Goal: Information Seeking & Learning: Learn about a topic

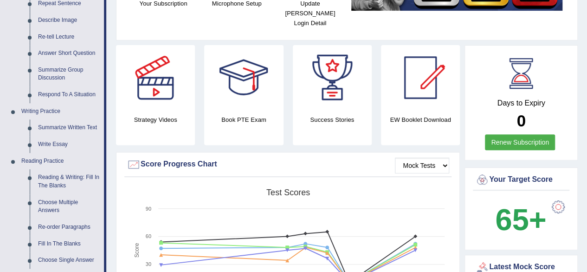
scroll to position [155, 0]
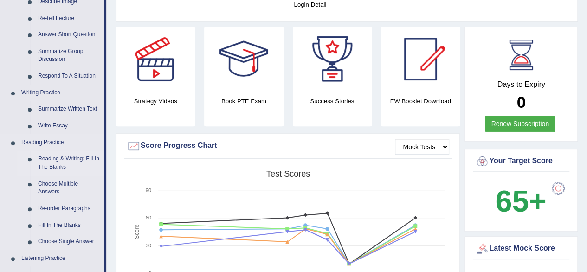
click at [55, 162] on link "Reading & Writing: Fill In The Blanks" at bounding box center [69, 162] width 70 height 25
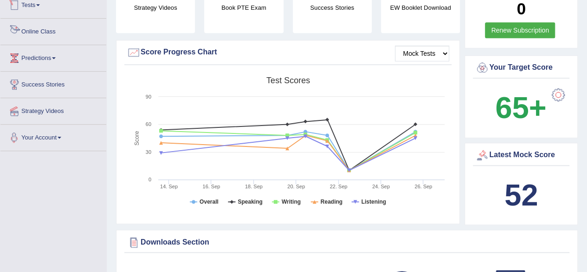
scroll to position [646, 0]
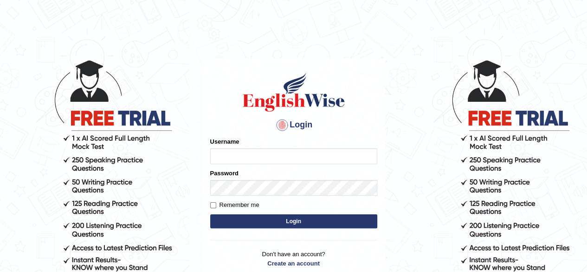
type input "0451698575"
click at [252, 220] on button "Login" at bounding box center [293, 221] width 167 height 14
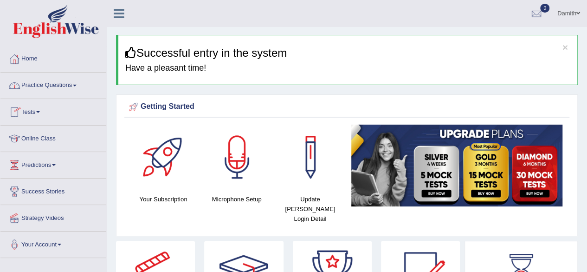
click at [32, 78] on link "Practice Questions" at bounding box center [53, 83] width 106 height 23
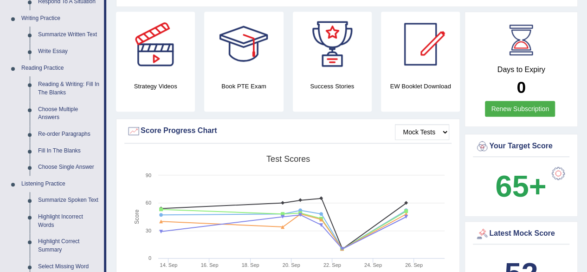
scroll to position [235, 0]
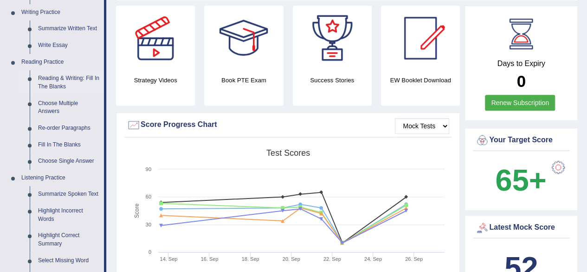
click at [49, 80] on link "Reading & Writing: Fill In The Blanks" at bounding box center [69, 82] width 70 height 25
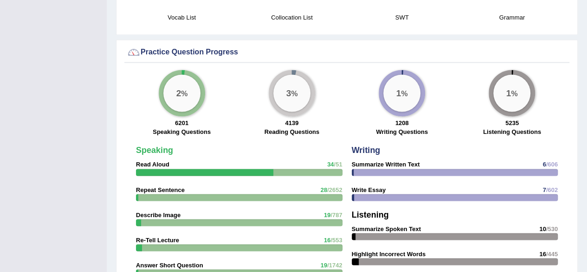
scroll to position [664, 0]
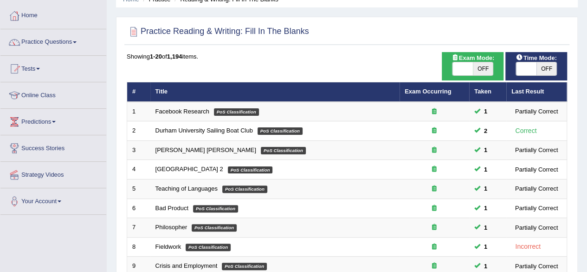
scroll to position [6, 0]
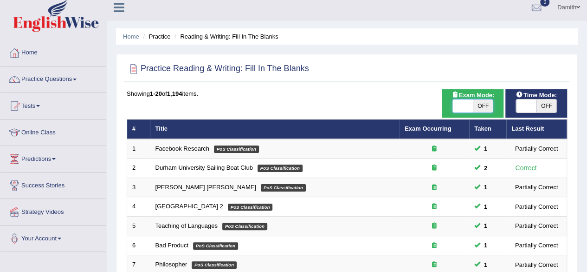
click at [468, 105] on span at bounding box center [463, 105] width 20 height 13
checkbox input "true"
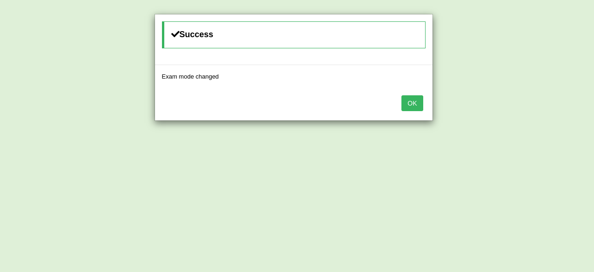
click at [532, 104] on div "Success Exam mode changed OK" at bounding box center [297, 136] width 594 height 272
click at [417, 100] on button "OK" at bounding box center [411, 103] width 21 height 16
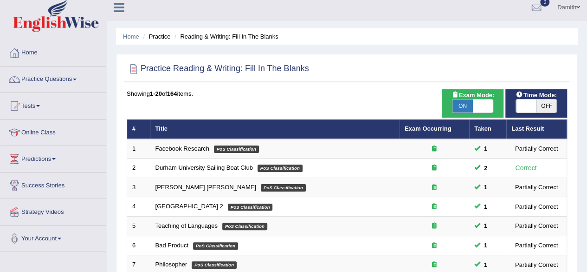
click at [530, 104] on span at bounding box center [526, 105] width 20 height 13
checkbox input "true"
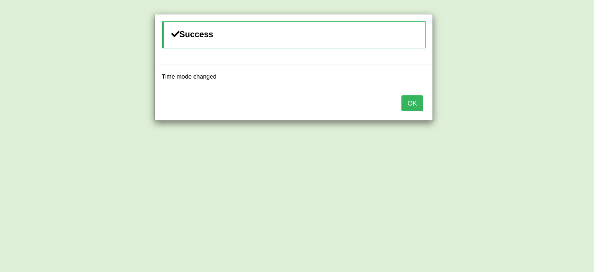
click at [412, 99] on button "OK" at bounding box center [411, 103] width 21 height 16
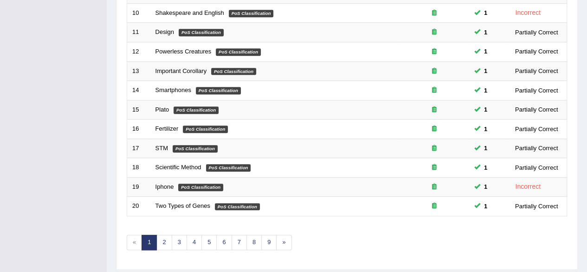
scroll to position [338, 0]
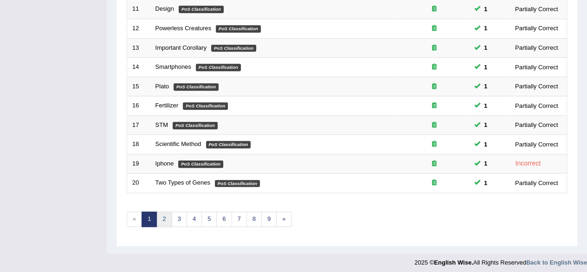
click at [163, 212] on link "2" at bounding box center [163, 218] width 15 height 15
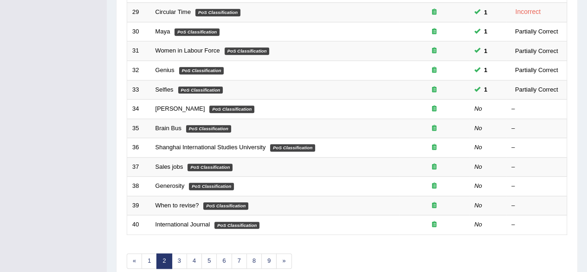
scroll to position [338, 0]
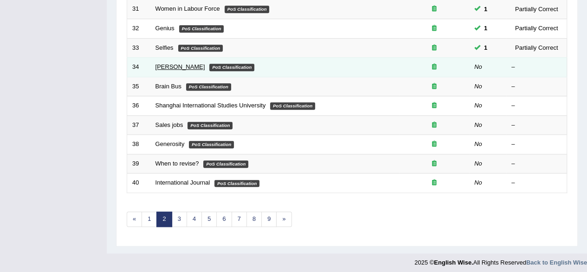
click at [164, 65] on link "[PERSON_NAME]" at bounding box center [180, 66] width 50 height 7
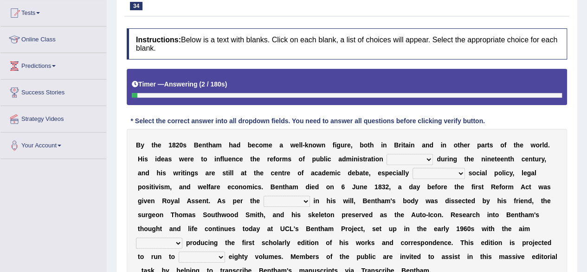
scroll to position [154, 0]
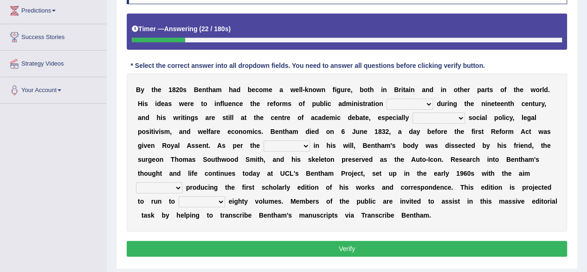
click at [421, 103] on select "made caused taken happened" at bounding box center [410, 103] width 46 height 11
select select "made"
click at [387, 98] on select "made caused taken happened" at bounding box center [410, 103] width 46 height 11
click at [451, 117] on select "as regards compared to as long as in case of" at bounding box center [439, 117] width 52 height 11
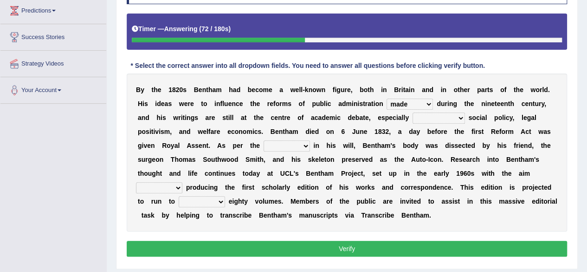
select select "as long as"
click at [413, 112] on select "as regards compared to as long as in case of" at bounding box center [439, 117] width 52 height 11
click at [298, 148] on select "directions parts categories levels" at bounding box center [287, 145] width 46 height 11
select select "parts"
click at [264, 140] on select "directions parts categories levels" at bounding box center [287, 145] width 46 height 11
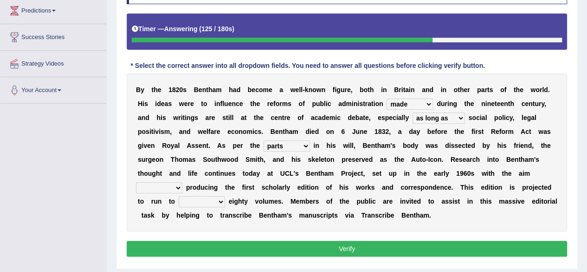
click at [177, 188] on select "for about as of" at bounding box center [159, 187] width 46 height 11
select select "for"
click at [136, 182] on select "for about as of" at bounding box center [159, 187] width 46 height 11
click at [217, 203] on select "mostly almost just some" at bounding box center [202, 201] width 46 height 11
select select "almost"
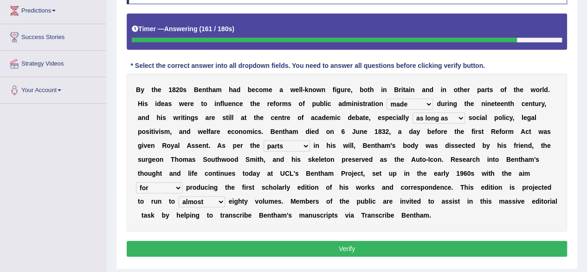
click at [179, 196] on select "mostly almost just some" at bounding box center [202, 201] width 46 height 11
click at [203, 201] on select "mostly almost just some" at bounding box center [202, 201] width 46 height 11
click at [179, 196] on select "mostly almost just some" at bounding box center [202, 201] width 46 height 11
click at [253, 250] on button "Verify" at bounding box center [347, 248] width 440 height 16
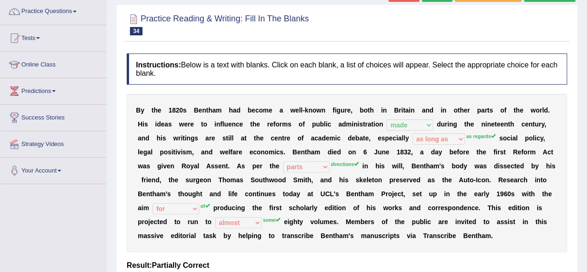
scroll to position [55, 0]
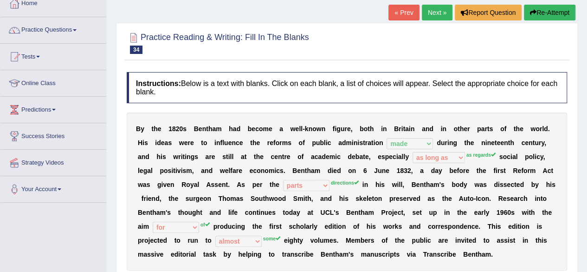
click at [437, 10] on link "Next »" at bounding box center [437, 13] width 31 height 16
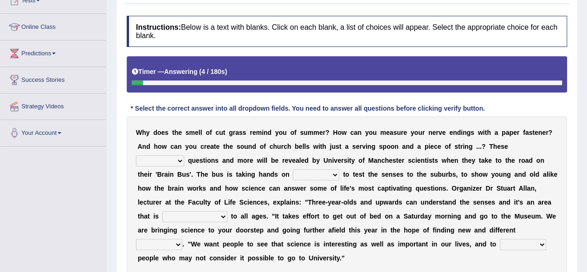
scroll to position [130, 0]
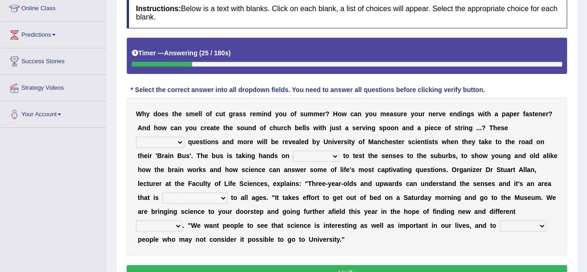
click at [177, 142] on select "fascinating unattended gratuitous underlying" at bounding box center [160, 141] width 48 height 11
select select "fascinating"
click at [136, 136] on select "fascinating unattended gratuitous underlying" at bounding box center [160, 141] width 48 height 11
click at [333, 155] on select "activities mages facets revenues" at bounding box center [316, 155] width 46 height 11
select select "activities"
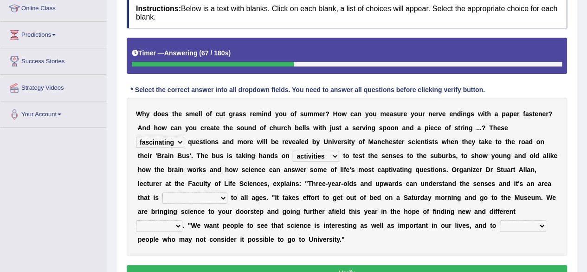
click at [293, 150] on select "activities mages facets revenues" at bounding box center [316, 155] width 46 height 11
click at [218, 198] on select "misleading disproportionate intriguing proximal" at bounding box center [194, 197] width 65 height 11
select select "intriguing"
click at [162, 192] on select "misleading disproportionate intriguing proximal" at bounding box center [194, 197] width 65 height 11
click at [178, 227] on select "groups mobs auditors audiences" at bounding box center [159, 225] width 46 height 11
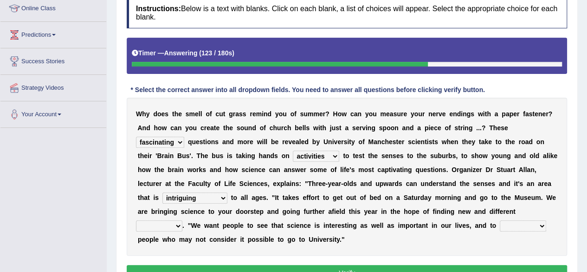
select select "groups"
click at [136, 220] on select "groups mobs auditors audiences" at bounding box center [159, 225] width 46 height 11
click at [530, 224] on select "force plead credit encourage" at bounding box center [523, 225] width 46 height 11
select select "encourage"
click at [500, 220] on select "force plead credit encourage" at bounding box center [523, 225] width 46 height 11
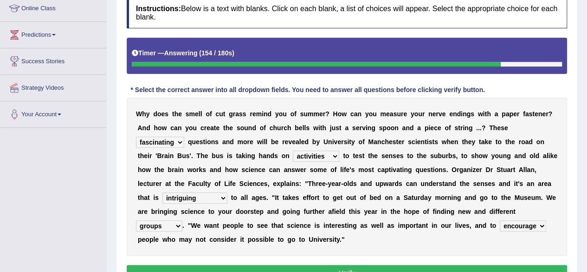
click at [467, 265] on button "Verify" at bounding box center [347, 273] width 440 height 16
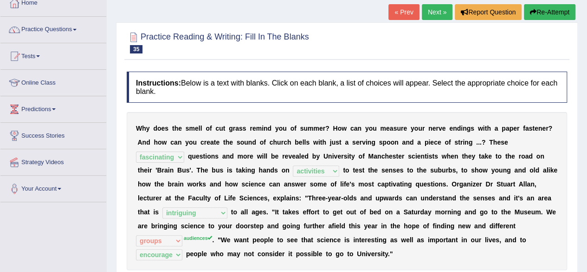
scroll to position [56, 0]
click at [431, 8] on link "Next »" at bounding box center [437, 12] width 31 height 16
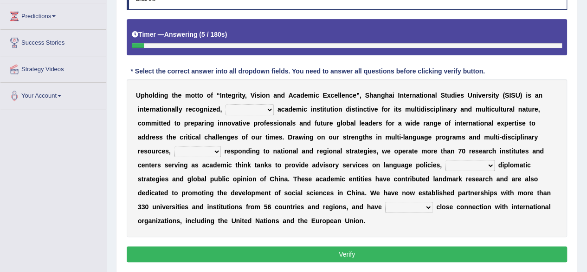
scroll to position [167, 0]
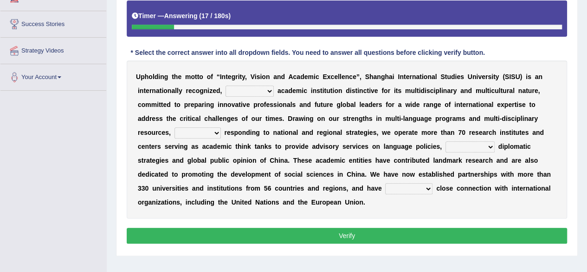
click at [270, 90] on select "universal amiable dishonest prestigious" at bounding box center [250, 90] width 48 height 11
select select "universal"
click at [226, 85] on select "universal amiable dishonest prestigious" at bounding box center [250, 90] width 48 height 11
click at [203, 135] on select "of as with while" at bounding box center [198, 132] width 46 height 11
select select "of"
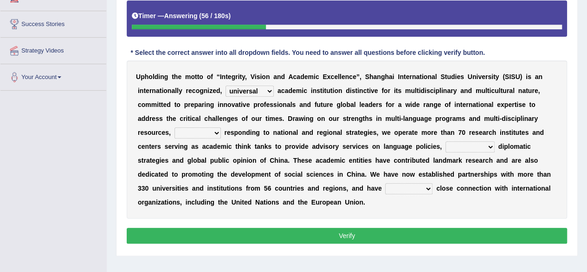
click at [175, 127] on select "of as with while" at bounding box center [198, 132] width 46 height 11
click at [474, 147] on select "city's country's university's province's" at bounding box center [470, 146] width 49 height 11
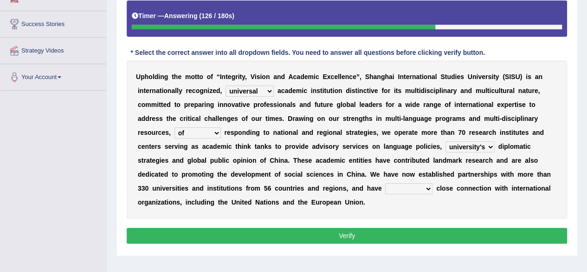
click at [446, 141] on select "city's country's university's province's" at bounding box center [470, 146] width 49 height 11
click at [474, 147] on select "city's country's university's province's" at bounding box center [470, 146] width 49 height 11
select select "country's"
click at [446, 141] on select "city's country's university's province's" at bounding box center [470, 146] width 49 height 11
click at [423, 188] on select "maintained disarmed displaced revised" at bounding box center [408, 188] width 47 height 11
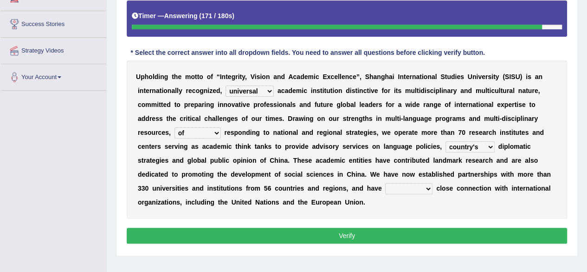
select select "revised"
click at [385, 183] on select "maintained disarmed displaced revised" at bounding box center [408, 188] width 47 height 11
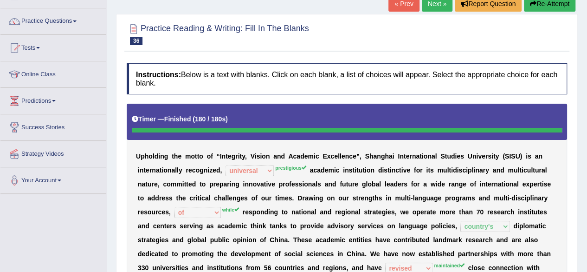
scroll to position [56, 0]
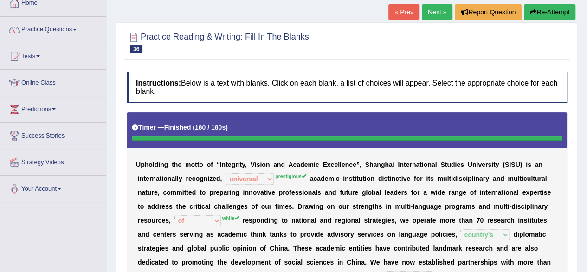
click at [428, 9] on link "Next »" at bounding box center [437, 12] width 31 height 16
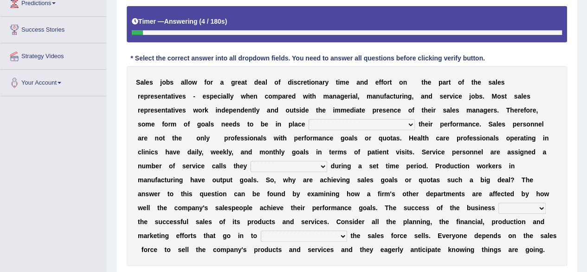
scroll to position [167, 0]
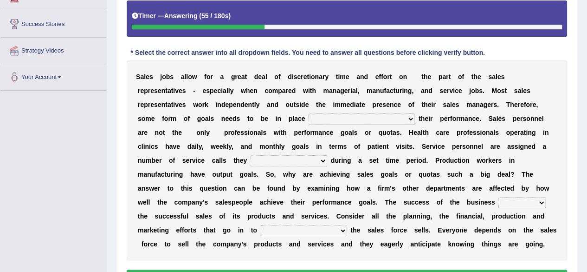
click at [411, 119] on select "as motive and guide should motivate and guide to help motivate and guide as hel…" at bounding box center [362, 118] width 106 height 11
select select "to help motivate and guide"
click at [309, 113] on select "as motive and guide should motivate and guide to help motivate and guide as hel…" at bounding box center [362, 118] width 106 height 11
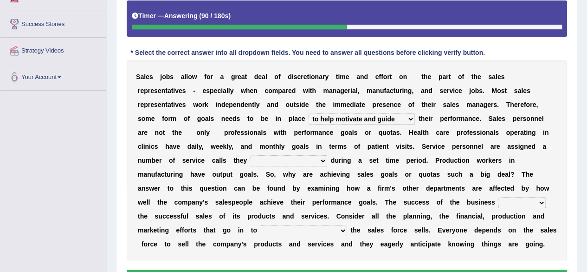
click at [323, 162] on select "can perform must perform often are performed might be performing" at bounding box center [289, 160] width 77 height 11
select select "can perform"
click at [251, 155] on select "can perform must perform often are performed might be performing" at bounding box center [289, 160] width 77 height 11
click at [533, 201] on select "hinges on is set at lasts until look ahead" at bounding box center [521, 202] width 47 height 11
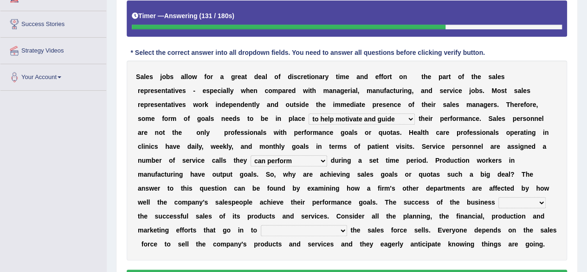
click at [533, 201] on select "hinges on is set at lasts until look ahead" at bounding box center [521, 202] width 47 height 11
select select "is set at"
click at [498, 197] on select "hinges on is set at lasts until look ahead" at bounding box center [521, 202] width 47 height 11
click at [338, 229] on select "describing how producing what constructing how much analyzing where" at bounding box center [304, 230] width 86 height 11
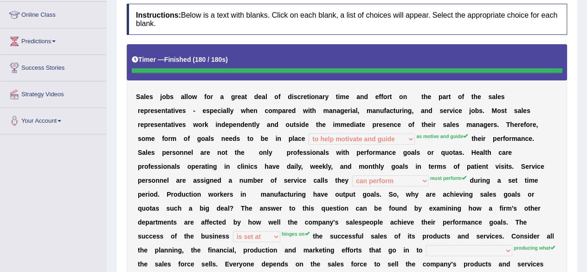
scroll to position [130, 0]
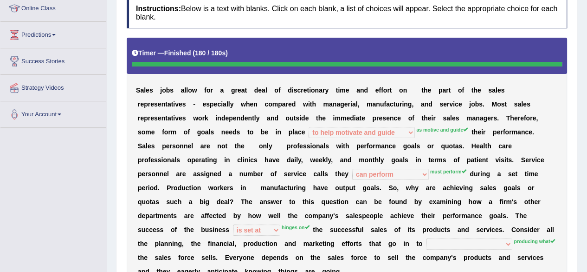
click at [294, 130] on b "a" at bounding box center [296, 131] width 4 height 7
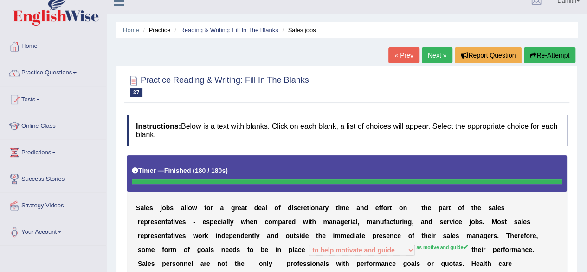
scroll to position [12, 0]
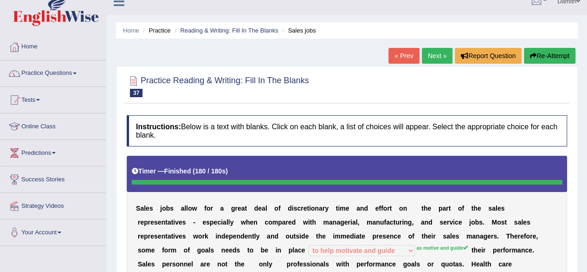
click at [433, 58] on link "Next »" at bounding box center [437, 56] width 31 height 16
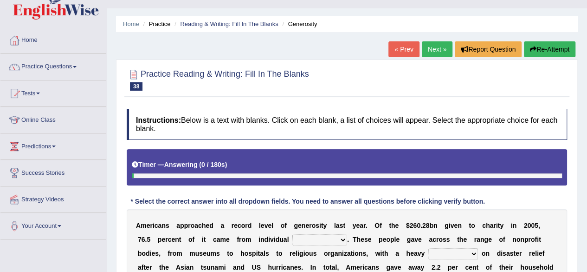
click at [587, 253] on html "Toggle navigation Home Practice Questions Speaking Practice Read Aloud Repeat S…" at bounding box center [293, 117] width 587 height 272
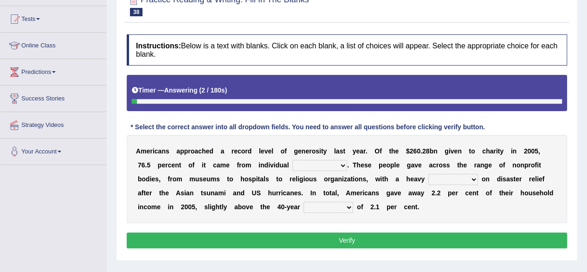
scroll to position [111, 0]
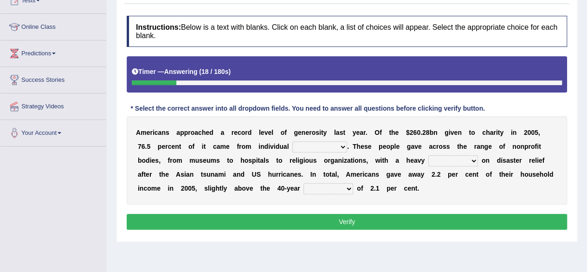
click at [330, 144] on select "donors accounts businessmen honors" at bounding box center [319, 146] width 55 height 11
select select "donors"
click at [292, 141] on select "donors accounts businessmen honors" at bounding box center [319, 146] width 55 height 11
click at [469, 159] on select "analysis imagination emphasis hypothesis" at bounding box center [453, 160] width 50 height 11
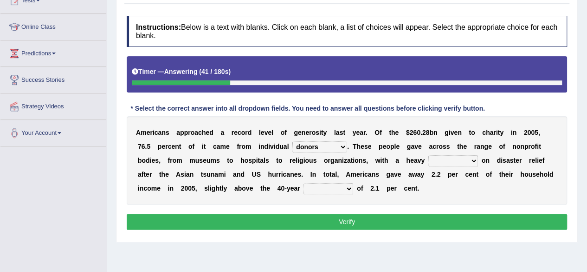
click at [469, 159] on select "analysis imagination emphasis hypothesis" at bounding box center [453, 160] width 50 height 11
select select "emphasis"
click at [428, 155] on select "analysis imagination emphasis hypothesis" at bounding box center [453, 160] width 50 height 11
click at [350, 189] on select "coverage average indebtness sovereignty" at bounding box center [329, 188] width 50 height 11
select select "average"
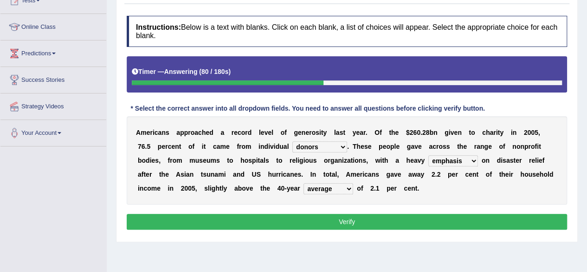
click at [304, 183] on select "coverage average indebtness sovereignty" at bounding box center [329, 188] width 50 height 11
click at [454, 164] on select "analysis imagination emphasis hypothesis" at bounding box center [453, 160] width 50 height 11
click at [434, 220] on button "Verify" at bounding box center [347, 222] width 440 height 16
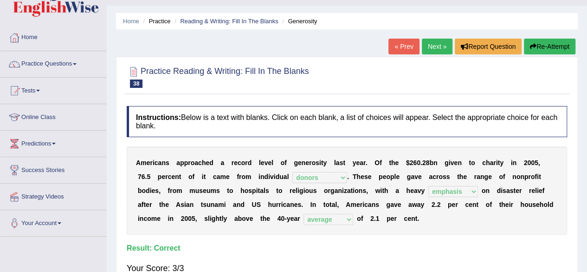
scroll to position [19, 0]
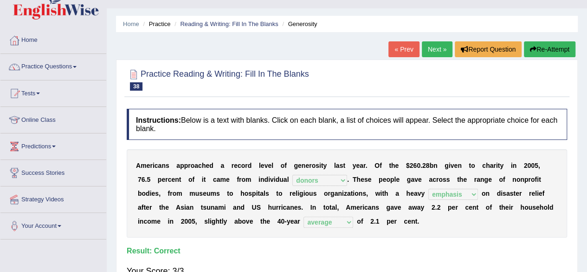
click at [436, 50] on link "Next »" at bounding box center [437, 49] width 31 height 16
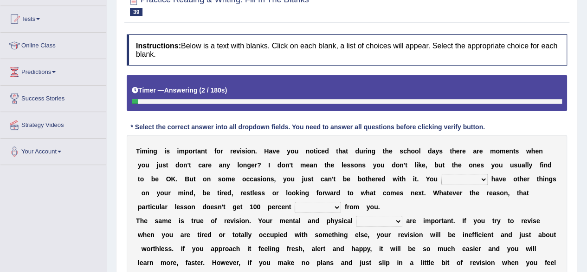
scroll to position [111, 0]
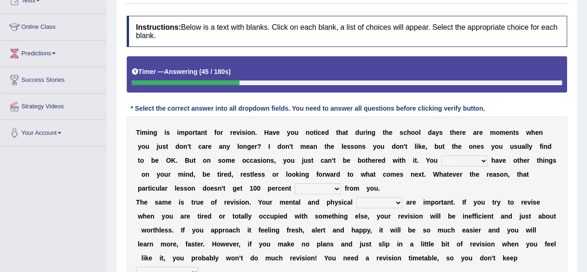
click at [332, 188] on select "effect afford effort affect" at bounding box center [318, 188] width 46 height 11
select select "afford"
click at [295, 183] on select "effect afford effort affect" at bounding box center [318, 188] width 46 height 11
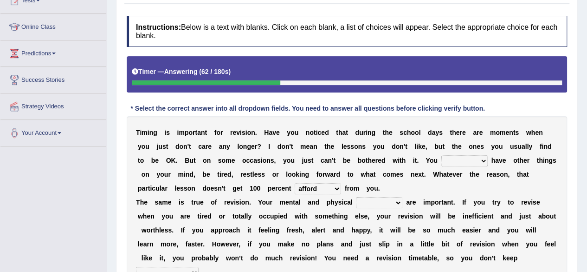
click at [459, 161] on select "may can will must" at bounding box center [464, 160] width 46 height 11
select select "may"
click at [441, 155] on select "may can will must" at bounding box center [464, 160] width 46 height 11
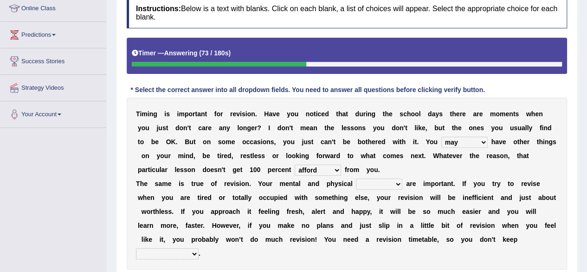
scroll to position [149, 0]
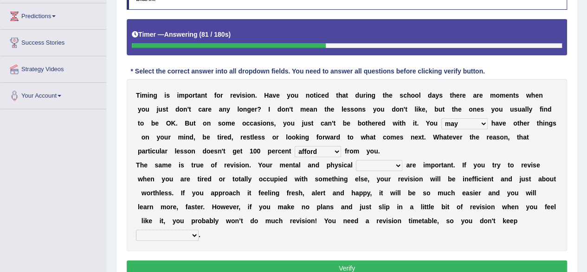
click at [395, 166] on select "altitude strength attitudes talent" at bounding box center [379, 165] width 46 height 11
select select "strength"
click at [356, 160] on select "altitude strength attitudes talent" at bounding box center [379, 165] width 46 height 11
click at [185, 233] on select "stopping it from putting it off giving it out getting it wrong" at bounding box center [167, 234] width 63 height 11
select select "putting it off"
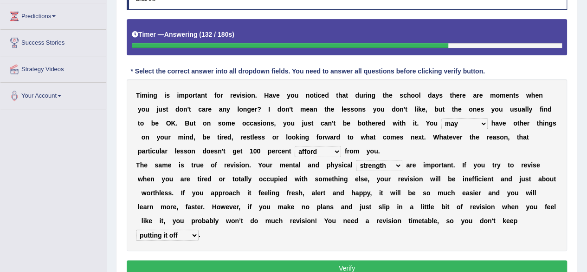
click at [136, 229] on select "stopping it from putting it off giving it out getting it wrong" at bounding box center [167, 234] width 63 height 11
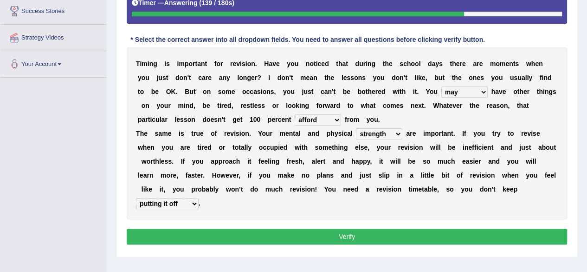
scroll to position [186, 0]
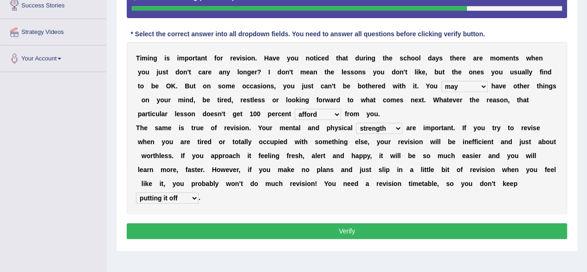
click at [556, 231] on button "Verify" at bounding box center [347, 231] width 440 height 16
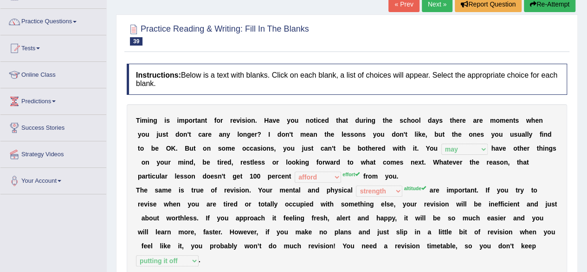
scroll to position [56, 0]
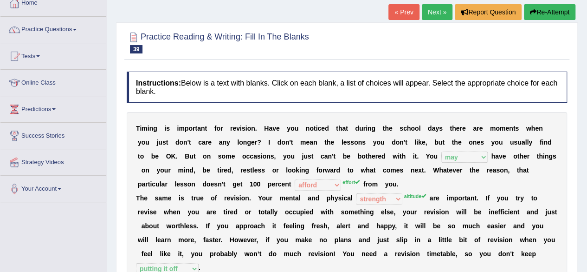
click at [434, 12] on link "Next »" at bounding box center [437, 12] width 31 height 16
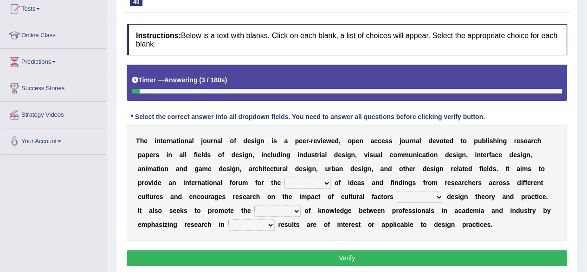
scroll to position [111, 0]
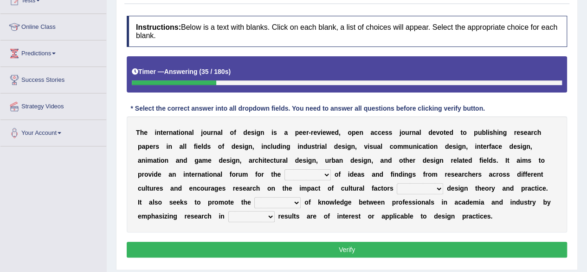
click at [323, 173] on select "infliction change exchange occurence" at bounding box center [308, 174] width 46 height 11
select select "infliction"
click at [285, 169] on select "infliction change exchange occurence" at bounding box center [308, 174] width 46 height 11
click at [433, 189] on select "on without inside at" at bounding box center [420, 188] width 46 height 11
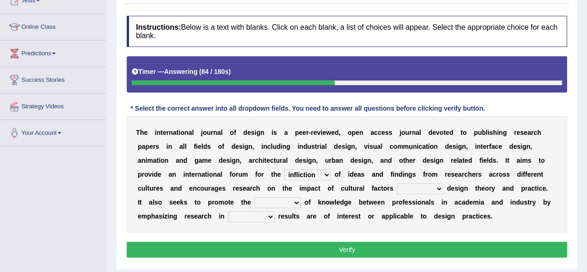
select select "on"
click at [397, 183] on select "on without inside at" at bounding box center [420, 188] width 46 height 11
click at [423, 214] on b "o" at bounding box center [425, 215] width 4 height 7
click at [286, 201] on select "overlap transplant transfer estimation" at bounding box center [277, 202] width 46 height 11
select select "transfer"
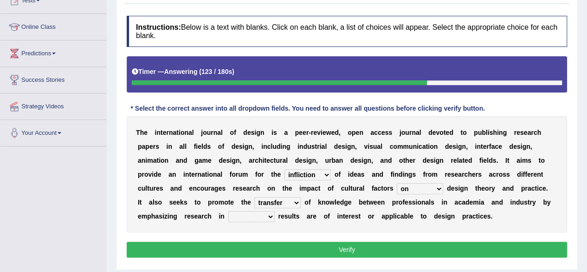
click at [254, 197] on select "overlap transplant transfer estimation" at bounding box center [277, 202] width 46 height 11
click at [255, 215] on select "the which that what" at bounding box center [251, 216] width 46 height 11
select select "that"
click at [228, 211] on select "the which that what" at bounding box center [251, 216] width 46 height 11
click at [313, 245] on button "Verify" at bounding box center [347, 249] width 440 height 16
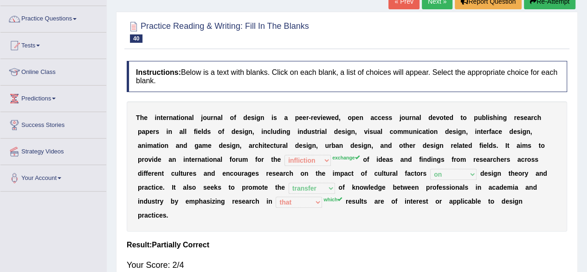
scroll to position [61, 0]
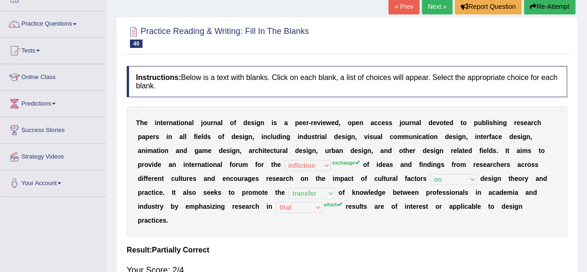
click at [435, 9] on link "Next »" at bounding box center [437, 7] width 31 height 16
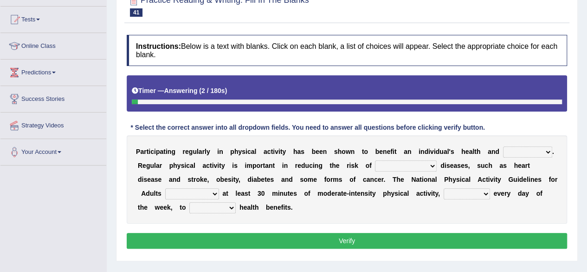
scroll to position [99, 0]
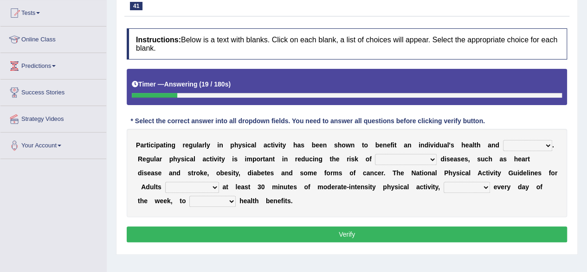
click at [414, 157] on select "chronic contraindicated untouched detectable" at bounding box center [406, 159] width 62 height 11
select select "chronic"
click at [375, 154] on select "chronic contraindicated untouched detectable" at bounding box center [406, 159] width 62 height 11
click at [526, 144] on select "values immortality expectation wellbeing" at bounding box center [527, 145] width 49 height 11
select select "wellbeing"
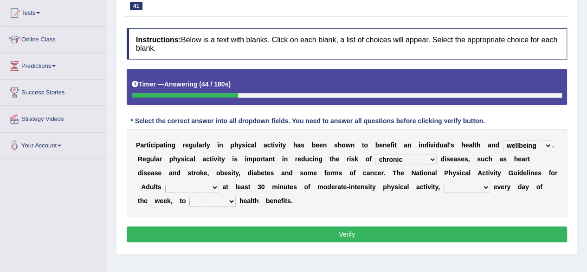
click at [503, 140] on select "values immortality expectation wellbeing" at bounding box center [527, 145] width 49 height 11
click at [208, 186] on select "excludes recommends denotes defies" at bounding box center [192, 186] width 54 height 11
select select "recommends"
click at [165, 181] on select "excludes recommends denotes defies" at bounding box center [192, 186] width 54 height 11
click at [472, 187] on select "relatively absolutely preferably namely" at bounding box center [467, 186] width 46 height 11
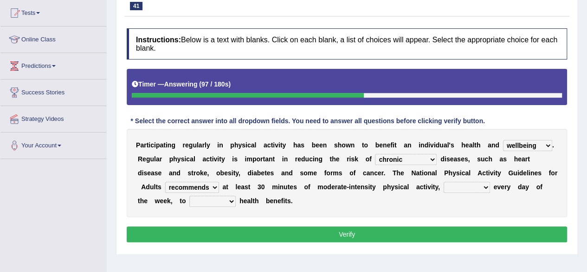
select select "preferably"
click at [444, 181] on select "relatively absolutely preferably namely" at bounding box center [467, 186] width 46 height 11
click at [214, 199] on select "charge obtain weigh estimate" at bounding box center [212, 200] width 46 height 11
click at [189, 195] on select "charge obtain weigh estimate" at bounding box center [212, 200] width 46 height 11
click at [228, 199] on select "charge obtain weigh estimate" at bounding box center [212, 200] width 46 height 11
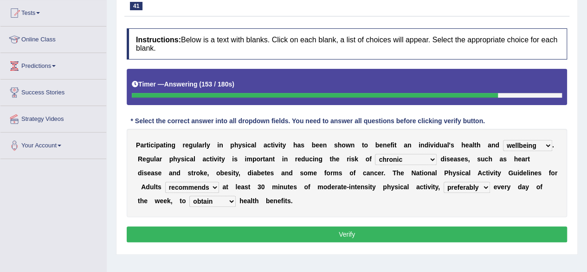
select select "charge"
click at [189, 195] on select "charge obtain weigh estimate" at bounding box center [212, 200] width 46 height 11
click at [277, 226] on button "Verify" at bounding box center [347, 234] width 440 height 16
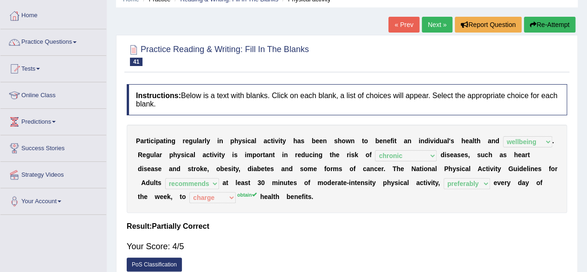
scroll to position [25, 0]
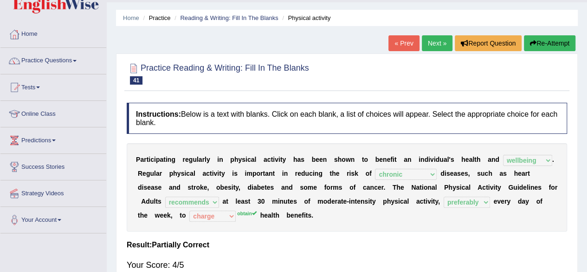
click at [437, 44] on link "Next »" at bounding box center [437, 43] width 31 height 16
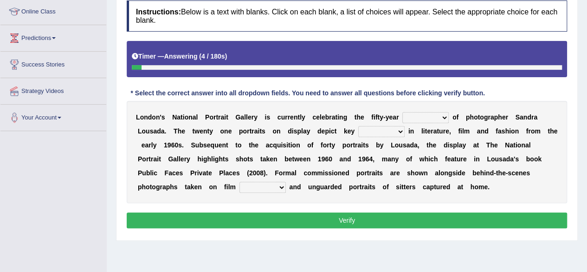
scroll to position [130, 0]
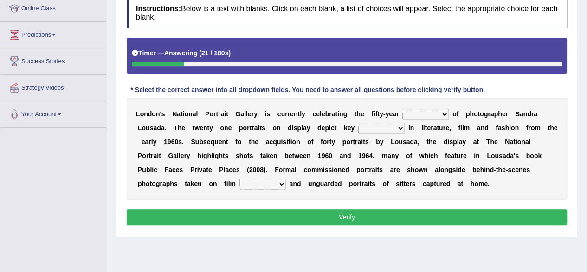
click at [441, 113] on select "invitation promotion training career" at bounding box center [425, 114] width 46 height 11
select select "career"
click at [402, 109] on select "invitation promotion training career" at bounding box center [425, 114] width 46 height 11
click at [400, 126] on select "figures gadgets fashions genres" at bounding box center [381, 128] width 46 height 11
select select "figures"
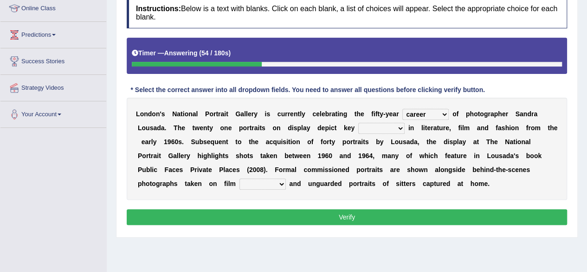
click at [358, 123] on select "figures gadgets fashions genres" at bounding box center [381, 128] width 46 height 11
click at [294, 183] on b "n" at bounding box center [295, 183] width 4 height 7
click at [279, 183] on select "gists sets tickets aisles" at bounding box center [263, 183] width 46 height 11
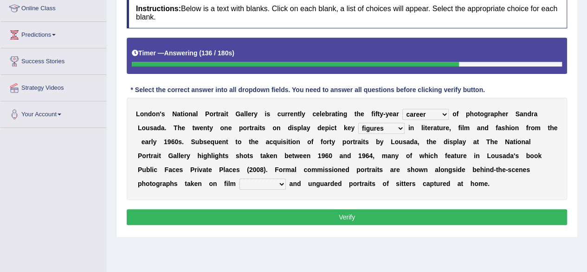
select select "sets"
click at [240, 178] on select "gists sets tickets aisles" at bounding box center [263, 183] width 46 height 11
click at [260, 217] on button "Verify" at bounding box center [347, 217] width 440 height 16
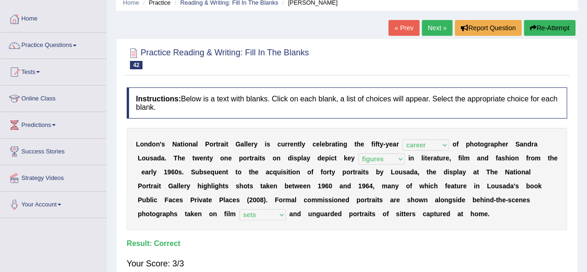
scroll to position [37, 0]
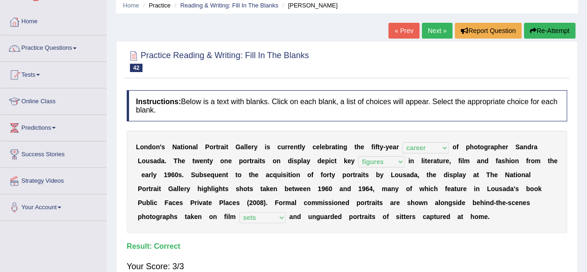
click at [432, 30] on link "Next »" at bounding box center [437, 31] width 31 height 16
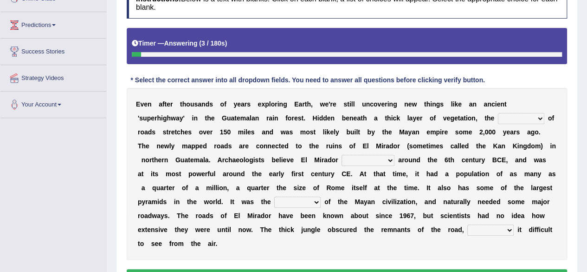
scroll to position [149, 0]
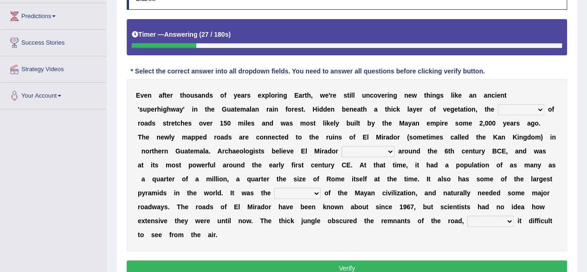
click at [514, 110] on select "network surface interface width" at bounding box center [521, 109] width 46 height 11
select select "surface"
click at [498, 104] on select "network surface interface width" at bounding box center [521, 109] width 46 height 11
click at [388, 150] on select "has founded founded was founded was found" at bounding box center [368, 151] width 53 height 11
select select "was founded"
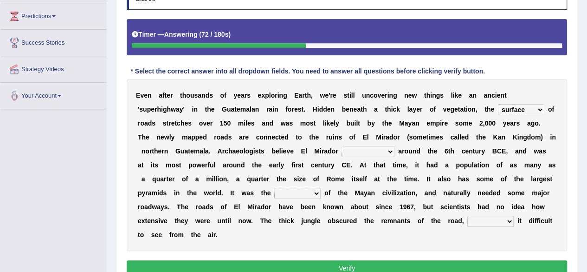
click at [342, 146] on select "has founded founded was founded was found" at bounding box center [368, 151] width 53 height 11
click at [310, 193] on select "volume heart column facet" at bounding box center [297, 193] width 46 height 11
select select "heart"
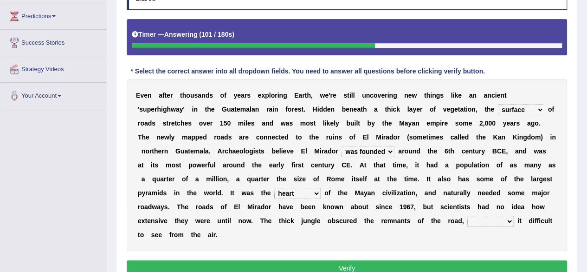
click at [274, 188] on select "volume heart column facet" at bounding box center [297, 193] width 46 height 11
click at [500, 219] on select "makes making make made" at bounding box center [490, 220] width 46 height 11
select select "making"
click at [467, 215] on select "makes making make made" at bounding box center [490, 220] width 46 height 11
click at [404, 261] on button "Verify" at bounding box center [347, 268] width 440 height 16
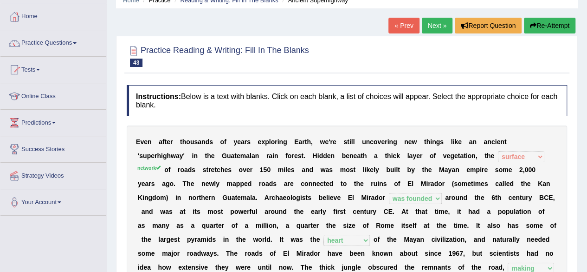
scroll to position [37, 0]
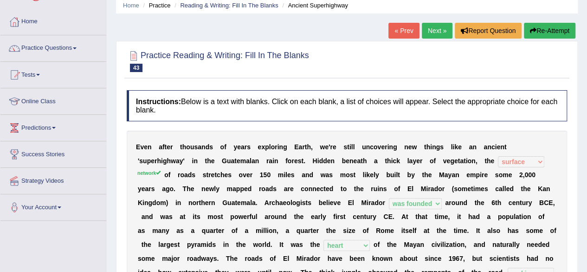
click at [438, 27] on link "Next »" at bounding box center [437, 31] width 31 height 16
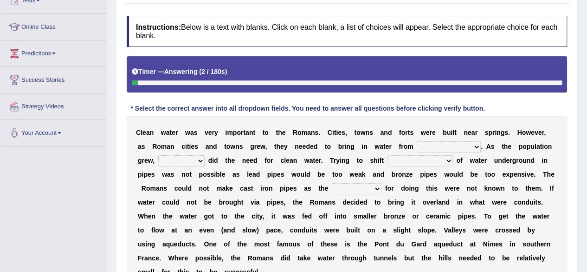
scroll to position [130, 0]
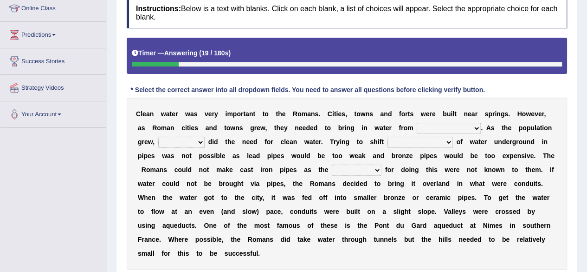
click at [473, 127] on select "further afield these origins different parts specific sources" at bounding box center [449, 128] width 64 height 11
select select "different parts"
click at [417, 123] on select "further afield these origins different parts specific sources" at bounding box center [449, 128] width 64 height 11
click at [192, 140] on select "as well so how thus" at bounding box center [181, 141] width 46 height 11
select select "how"
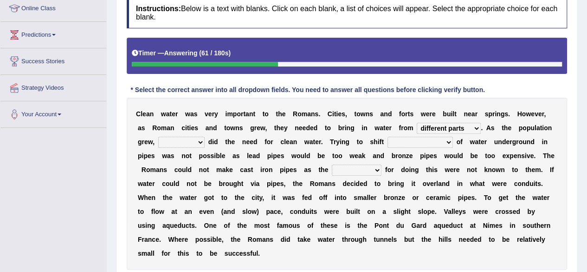
click at [158, 136] on select "as well so how thus" at bounding box center [181, 141] width 46 height 11
click at [440, 140] on select "few loads improper intakes relative levels large volumes" at bounding box center [420, 141] width 65 height 11
select select "large volumes"
click at [388, 136] on select "few loads improper intakes relative levels large volumes" at bounding box center [420, 141] width 65 height 11
click at [368, 172] on select "spans scales proportions techniques" at bounding box center [357, 169] width 50 height 11
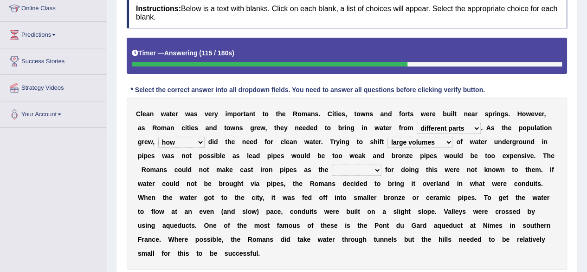
select select "spans"
click at [332, 164] on select "spans scales proportions techniques" at bounding box center [357, 169] width 50 height 11
click at [456, 129] on select "further afield these origins different parts specific sources" at bounding box center [449, 128] width 64 height 11
click at [406, 131] on div "C l e a n w a t e r w a s v e r y i m p o r t a n t t o t h e R [PERSON_NAME] .…" at bounding box center [347, 183] width 440 height 172
click at [432, 128] on select "further afield these origins different parts specific sources" at bounding box center [449, 128] width 64 height 11
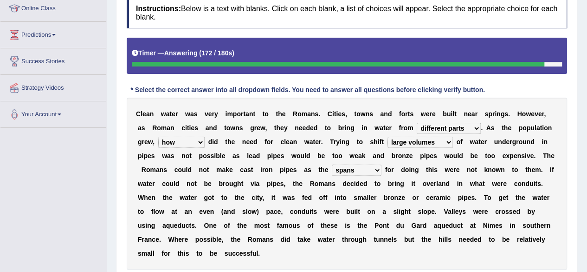
click at [432, 128] on select "further afield these origins different parts specific sources" at bounding box center [449, 128] width 64 height 11
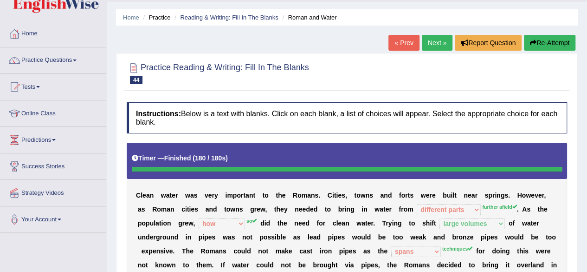
scroll to position [19, 0]
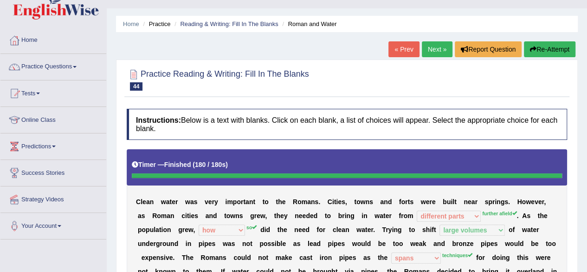
click at [430, 50] on link "Next »" at bounding box center [437, 49] width 31 height 16
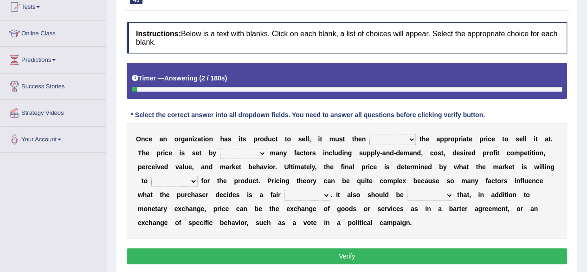
scroll to position [130, 0]
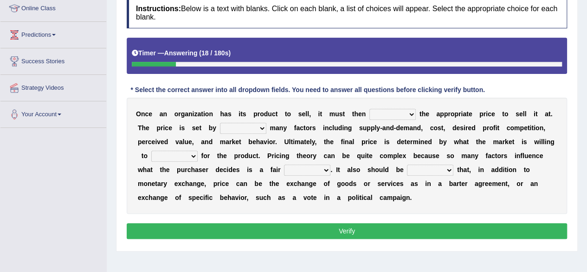
click at [407, 112] on select "tolerate determine fabricate fancy" at bounding box center [392, 114] width 46 height 11
select select "tolerate"
click at [369, 109] on select "tolerate determine fabricate fancy" at bounding box center [392, 114] width 46 height 11
click at [244, 126] on select "comparing begetting balancing offsetting" at bounding box center [243, 128] width 46 height 11
select select "comparing"
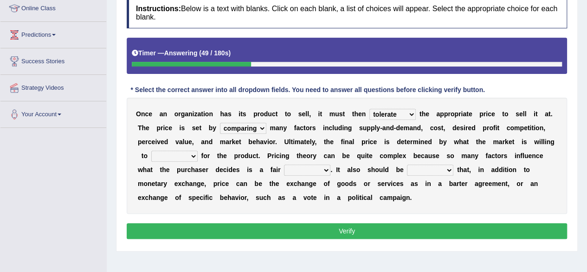
click at [220, 123] on select "comparing begetting balancing offsetting" at bounding box center [243, 128] width 46 height 11
click at [179, 155] on select "consign design exchange prepare" at bounding box center [174, 155] width 46 height 11
select select "prepare"
click at [151, 150] on select "consign design exchange prepare" at bounding box center [174, 155] width 46 height 11
click at [320, 167] on select "addition shape content value" at bounding box center [307, 169] width 46 height 11
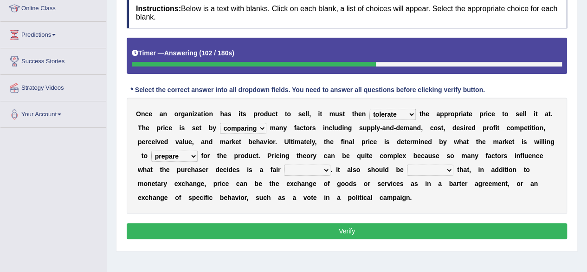
select select "value"
click at [284, 164] on select "addition shape content value" at bounding box center [307, 169] width 46 height 11
click at [436, 168] on select "explained enlarged overrated noted" at bounding box center [430, 169] width 46 height 11
select select "noted"
click at [407, 164] on select "explained enlarged overrated noted" at bounding box center [430, 169] width 46 height 11
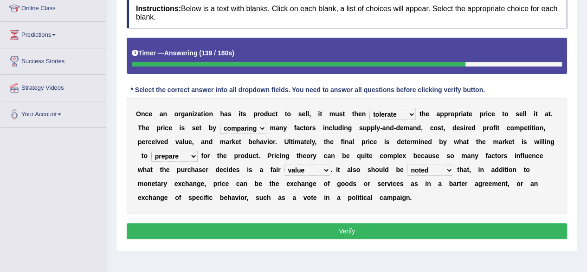
click at [418, 224] on button "Verify" at bounding box center [347, 231] width 440 height 16
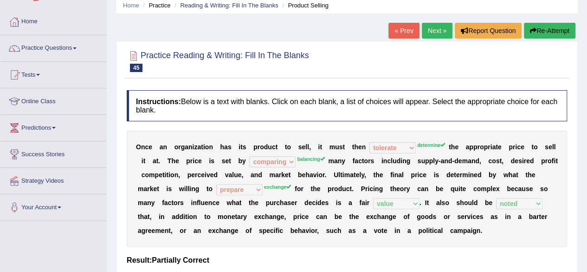
scroll to position [13, 0]
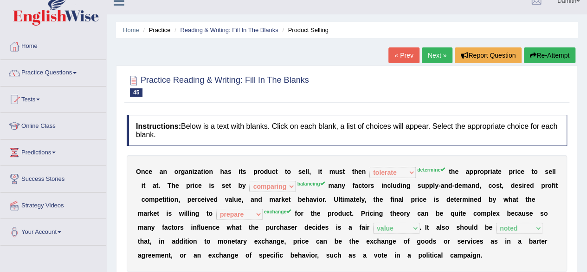
click at [427, 58] on link "Next »" at bounding box center [437, 55] width 31 height 16
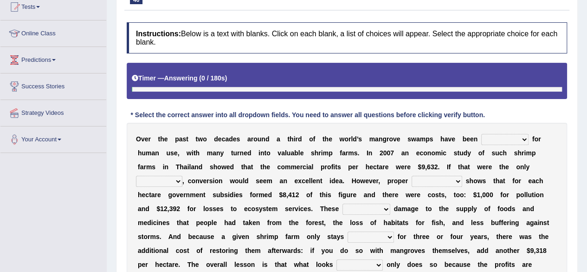
click at [587, 167] on html "Toggle navigation Home Practice Questions Speaking Practice Read Aloud Repeat S…" at bounding box center [293, 31] width 587 height 272
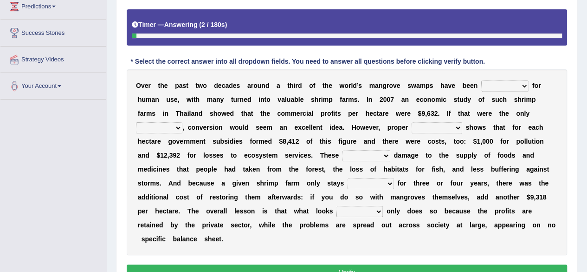
scroll to position [167, 0]
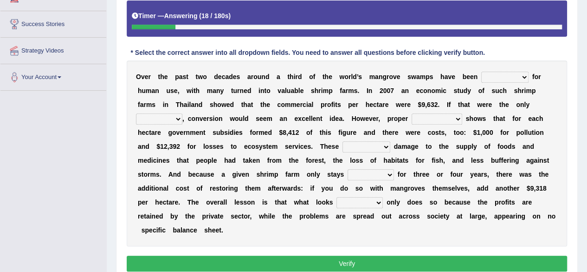
click at [516, 76] on select "rearranged exchanged conserved converted" at bounding box center [504, 76] width 47 height 11
select select "converted"
click at [481, 71] on select "rearranged exchanged conserved converted" at bounding box center [504, 76] width 47 height 11
click at [175, 118] on select "index eliment choice factor" at bounding box center [159, 118] width 46 height 11
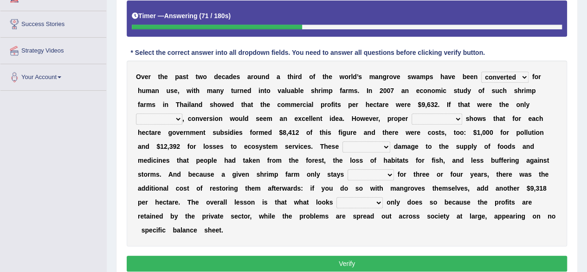
select select "factor"
click at [136, 113] on select "index eliment choice factor" at bounding box center [159, 118] width 46 height 11
click at [455, 118] on select "accounting percentage aggregation division" at bounding box center [437, 118] width 51 height 11
select select "accounting"
click at [412, 113] on select "accounting percentage aggregation division" at bounding box center [437, 118] width 51 height 11
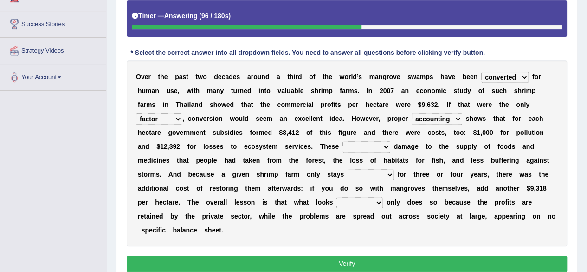
click at [379, 147] on select "comprised uneven neglected augmented" at bounding box center [367, 146] width 48 height 11
select select "uneven"
click at [343, 141] on select "comprised uneven neglected augmented" at bounding box center [367, 146] width 48 height 11
click at [393, 177] on select "interactive distinctive productive collective" at bounding box center [371, 174] width 46 height 11
select select "productive"
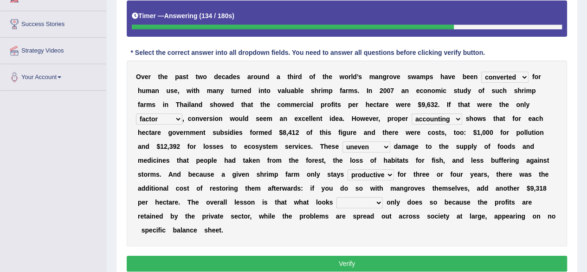
click at [348, 169] on select "interactive distinctive productive collective" at bounding box center [371, 174] width 46 height 11
click at [369, 203] on select "beneficial immediate modest moderate" at bounding box center [360, 202] width 46 height 11
select select "immediate"
click at [337, 197] on select "beneficial immediate modest moderate" at bounding box center [360, 202] width 46 height 11
click at [367, 199] on select "beneficial immediate modest moderate" at bounding box center [360, 202] width 46 height 11
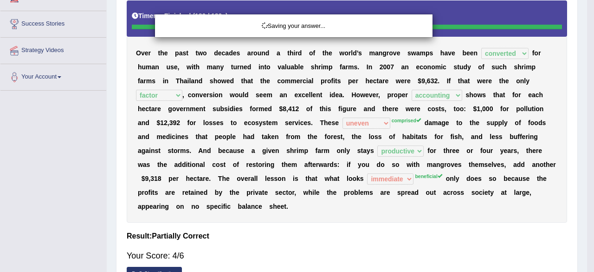
click at [367, 254] on div "Saving your answer..." at bounding box center [297, 136] width 594 height 272
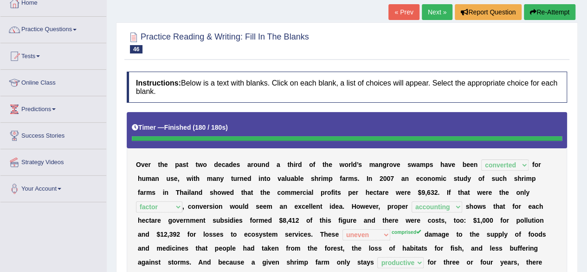
scroll to position [37, 0]
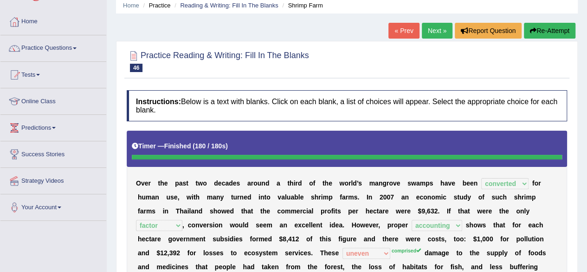
click at [434, 25] on link "Next »" at bounding box center [437, 31] width 31 height 16
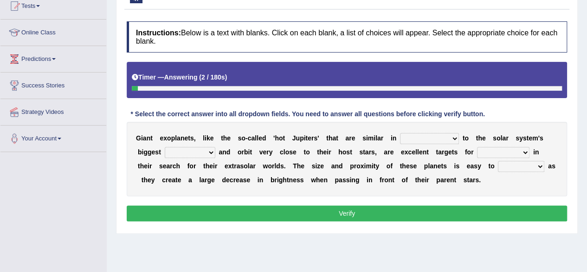
scroll to position [111, 0]
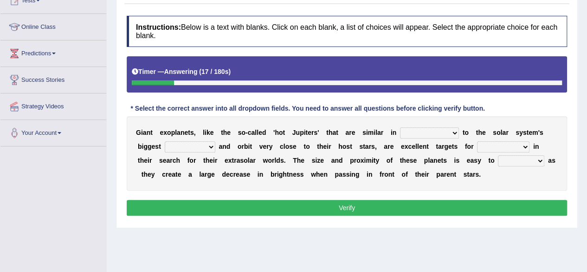
click at [447, 134] on select "borders expressions shapes characteristics" at bounding box center [429, 132] width 59 height 11
select select "expressions"
click at [400, 127] on select "borders expressions shapes characteristics" at bounding box center [429, 132] width 59 height 11
click at [198, 147] on select "frame subordinate planet comet" at bounding box center [190, 146] width 51 height 11
select select "planet"
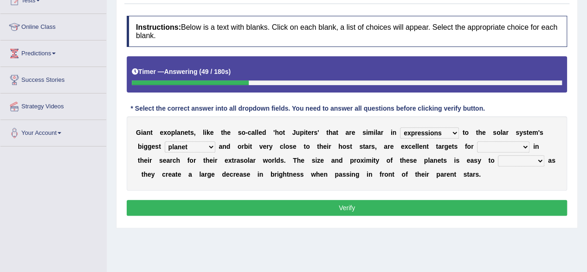
click at [165, 141] on select "frame subordinate planet comet" at bounding box center [190, 146] width 51 height 11
click at [499, 149] on select "members astronomers parties makers" at bounding box center [503, 146] width 52 height 11
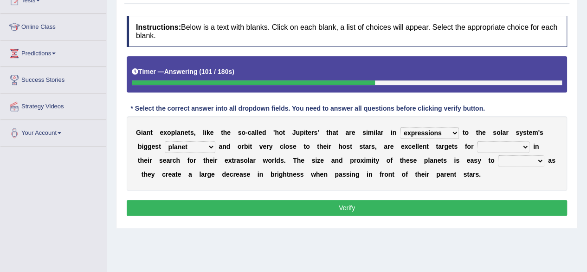
select select "makers"
click at [477, 141] on select "members astronomers parties makers" at bounding box center [503, 146] width 52 height 11
click at [522, 160] on select "detect denounce deflect direct" at bounding box center [521, 160] width 46 height 11
select select "detect"
click at [498, 155] on select "detect denounce deflect direct" at bounding box center [521, 160] width 46 height 11
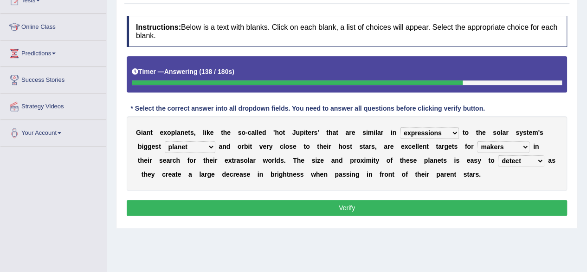
click at [515, 143] on select "members astronomers parties makers" at bounding box center [503, 146] width 52 height 11
select select "parties"
click at [477, 141] on select "members astronomers parties makers" at bounding box center [503, 146] width 52 height 11
click at [472, 201] on button "Verify" at bounding box center [347, 208] width 440 height 16
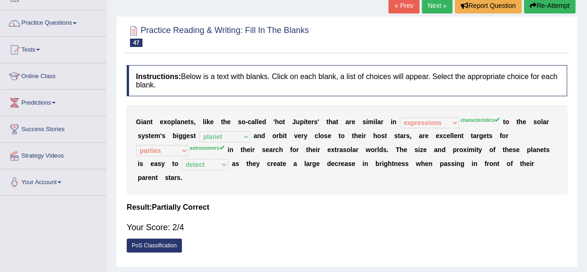
scroll to position [56, 0]
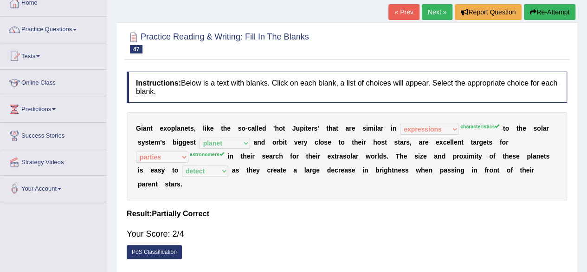
click at [432, 13] on link "Next »" at bounding box center [437, 12] width 31 height 16
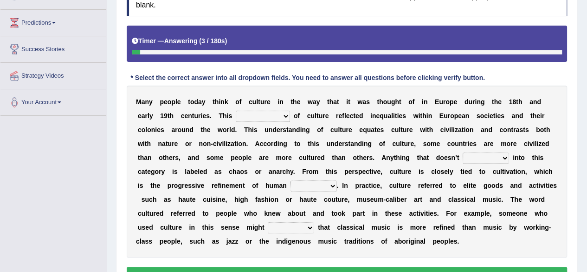
scroll to position [149, 0]
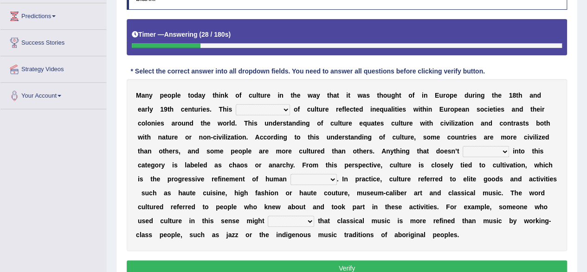
click at [282, 106] on select "classification concept renovation identity" at bounding box center [263, 109] width 54 height 11
select select "identity"
click at [236, 104] on select "classification concept renovation identity" at bounding box center [263, 109] width 54 height 11
click at [491, 150] on select "cut dismiss fit solve" at bounding box center [486, 151] width 46 height 11
select select "fit"
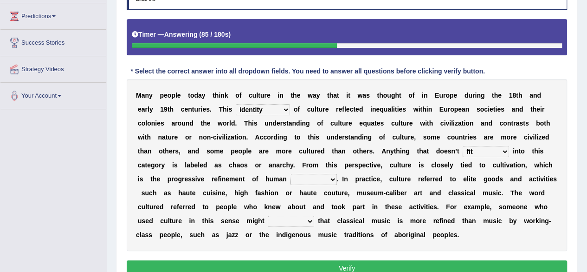
click at [463, 146] on select "cut dismiss fit solve" at bounding box center [486, 151] width 46 height 11
click at [328, 181] on select "blessing curse habit behaviour" at bounding box center [314, 179] width 46 height 11
select select "habit"
click at [291, 174] on select "blessing curse habit behaviour" at bounding box center [314, 179] width 46 height 11
click at [302, 220] on select "argue pretend doubt reveal" at bounding box center [291, 220] width 46 height 11
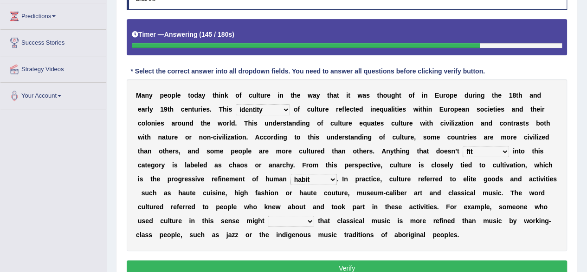
select select "reveal"
click at [268, 215] on select "argue pretend doubt reveal" at bounding box center [291, 220] width 46 height 11
click at [266, 110] on select "classification concept renovation identity" at bounding box center [263, 109] width 54 height 11
select select "concept"
click at [236, 104] on select "classification concept renovation identity" at bounding box center [263, 109] width 54 height 11
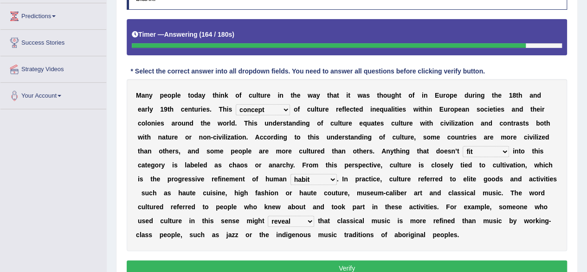
click at [439, 260] on button "Verify" at bounding box center [347, 268] width 440 height 16
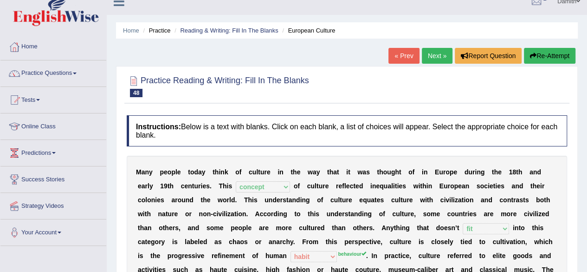
scroll to position [0, 0]
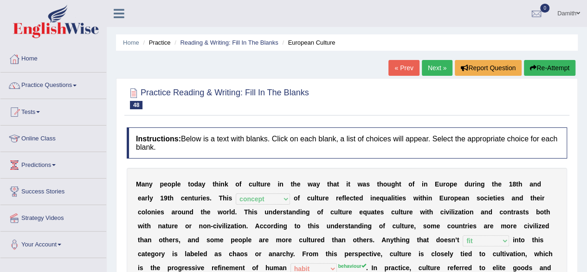
click at [438, 69] on link "Next »" at bounding box center [437, 68] width 31 height 16
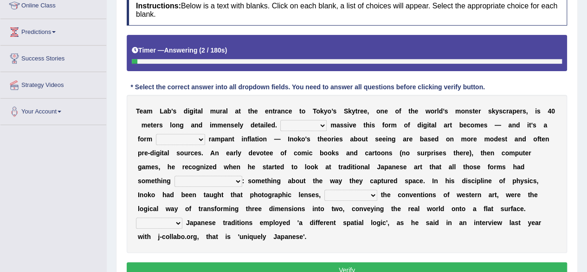
scroll to position [149, 0]
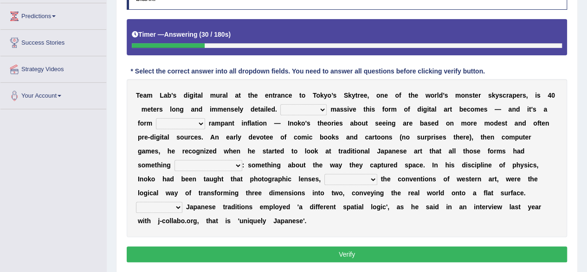
click at [317, 108] on select "However Whereas Whichever Wherever" at bounding box center [303, 109] width 46 height 11
click at [280, 104] on select "However Whereas Whichever Wherever" at bounding box center [303, 109] width 46 height 11
click at [312, 108] on select "However Whereas Whichever Wherever" at bounding box center [303, 109] width 46 height 11
select select "Whereas"
click at [280, 104] on select "However Whereas Whichever Wherever" at bounding box center [303, 109] width 46 height 11
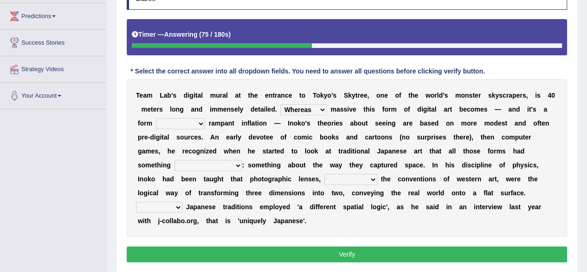
click at [184, 121] on select "subject to related with apart from based on" at bounding box center [180, 123] width 49 height 11
click at [156, 118] on select "subject to related with apart from based on" at bounding box center [180, 123] width 49 height 11
click at [178, 125] on select "subject to related with apart from based on" at bounding box center [180, 123] width 49 height 11
click at [156, 118] on select "subject to related with apart from based on" at bounding box center [180, 123] width 49 height 11
click at [171, 123] on select "subject to related with apart from based on" at bounding box center [180, 123] width 49 height 11
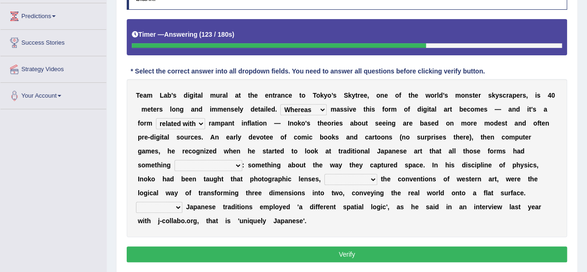
select select "subject to"
click at [156, 118] on select "subject to related with apart from based on" at bounding box center [180, 123] width 49 height 11
click at [233, 162] on select "in fact as whole in common in the same times" at bounding box center [209, 165] width 68 height 11
select select "in fact"
click at [175, 160] on select "in fact as whole in common in the same times" at bounding box center [209, 165] width 68 height 11
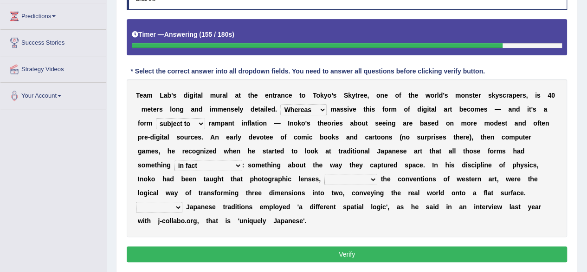
click at [368, 178] on select "along with out of apart with furhter afield" at bounding box center [350, 179] width 53 height 11
select select "out of"
click at [324, 174] on select "along with out of apart with furhter afield" at bounding box center [350, 179] width 53 height 11
click at [169, 207] on select "Thus But So Therefore" at bounding box center [159, 206] width 46 height 11
select select "Thus"
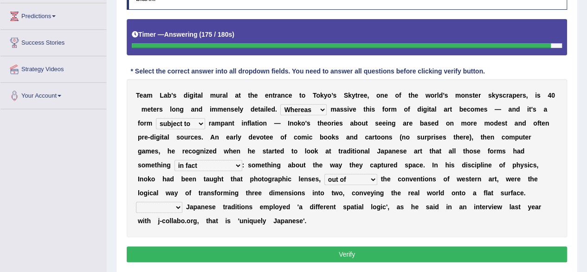
click at [136, 201] on select "Thus But So Therefore" at bounding box center [159, 206] width 46 height 11
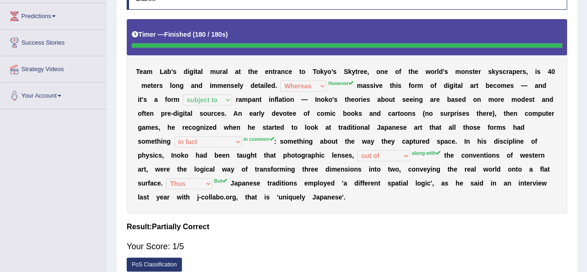
click at [319, 93] on div "T e a m L a b ' s d i g i t a l m u r a l a t t h e e n t r a n c e t o T o k y…" at bounding box center [347, 116] width 440 height 194
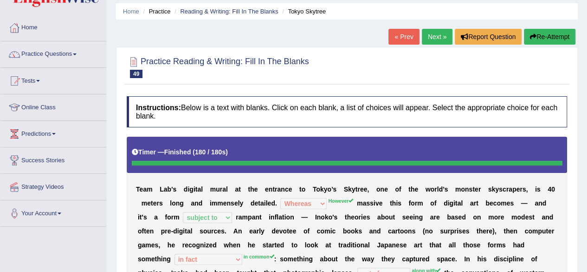
scroll to position [31, 0]
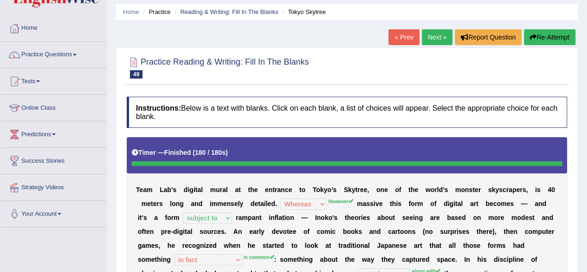
click at [434, 32] on link "Next »" at bounding box center [437, 37] width 31 height 16
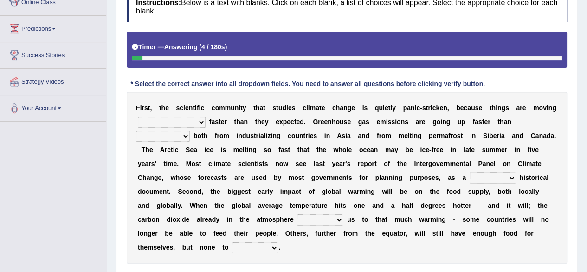
scroll to position [155, 0]
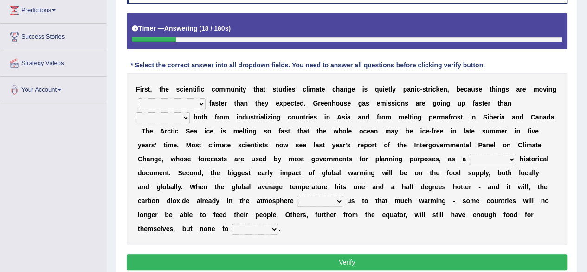
click at [176, 104] on select "few same musch most" at bounding box center [172, 103] width 68 height 11
click at [138, 98] on select "few same musch most" at bounding box center [172, 103] width 68 height 11
click at [167, 101] on select "few same musch most" at bounding box center [172, 103] width 68 height 11
select select "same"
click at [138, 98] on select "few same musch most" at bounding box center [172, 103] width 68 height 11
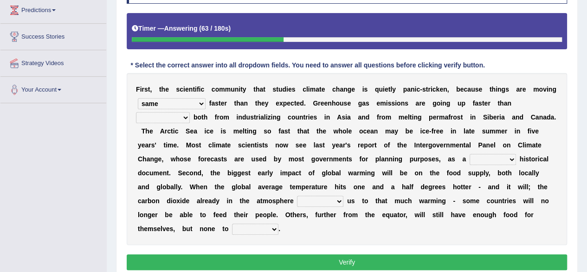
click at [190, 112] on select "anticipation predictability ptredicts predicted" at bounding box center [163, 117] width 54 height 11
click at [470, 161] on select "purely evenly firmly actively" at bounding box center [493, 159] width 46 height 11
select select "firmly"
click at [470, 154] on select "purely evenly firmly actively" at bounding box center [493, 159] width 46 height 11
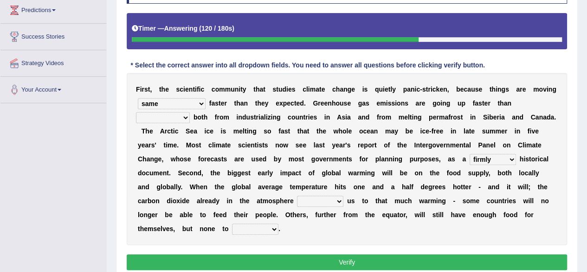
click at [297, 202] on select "commits directs allows addresses" at bounding box center [320, 200] width 46 height 11
select select "directs"
click at [297, 195] on select "commits directs allows addresses" at bounding box center [320, 200] width 46 height 11
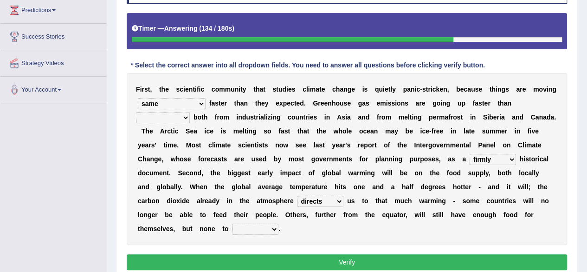
click at [232, 229] on select "spare apply dispense consume" at bounding box center [255, 228] width 46 height 11
click at [232, 223] on select "spare apply dispense consume" at bounding box center [255, 228] width 46 height 11
click at [232, 232] on select "spare apply dispense consume" at bounding box center [255, 228] width 46 height 11
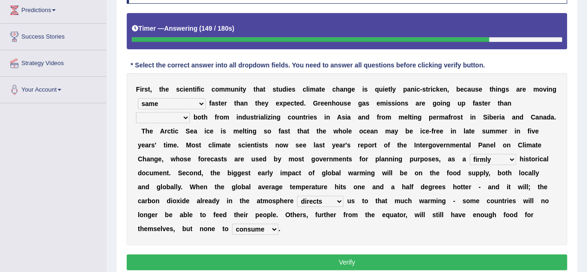
select select "apply"
click at [232, 223] on select "spare apply dispense consume" at bounding box center [255, 228] width 46 height 11
click at [190, 112] on select "anticipation predictability ptredicts predicted" at bounding box center [163, 117] width 54 height 11
select select "predicted"
click at [190, 112] on select "anticipation predictability ptredicts predicted" at bounding box center [163, 117] width 54 height 11
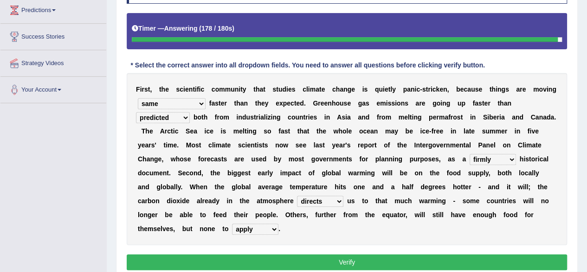
click at [174, 106] on select "few same musch most" at bounding box center [172, 103] width 68 height 11
select select "most"
click at [138, 98] on select "few same musch most" at bounding box center [172, 103] width 68 height 11
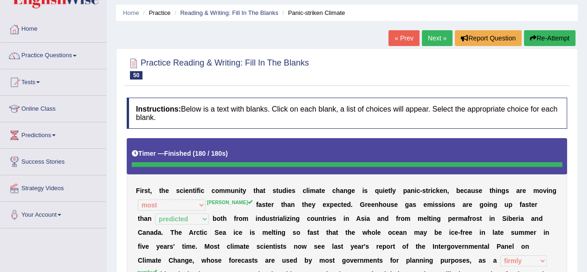
scroll to position [24, 0]
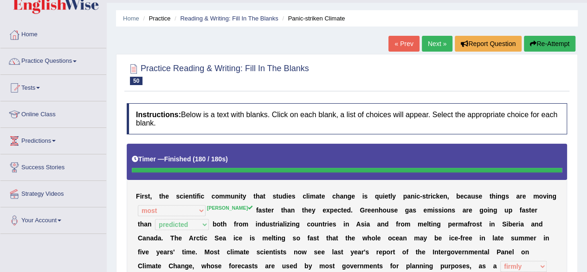
click at [422, 41] on link "Next »" at bounding box center [437, 44] width 31 height 16
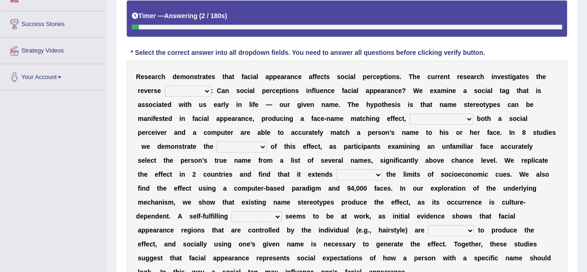
scroll to position [186, 0]
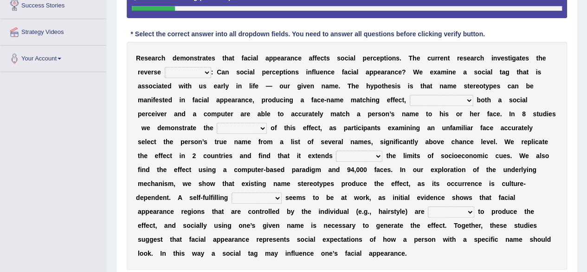
click at [204, 74] on select "link possiblity oddness polarity" at bounding box center [188, 72] width 46 height 11
select select "link"
click at [165, 67] on select "link possiblity oddness polarity" at bounding box center [188, 72] width 46 height 11
click at [462, 100] on select "notwithstanding ever whereby despite" at bounding box center [442, 100] width 64 height 11
select select "ever"
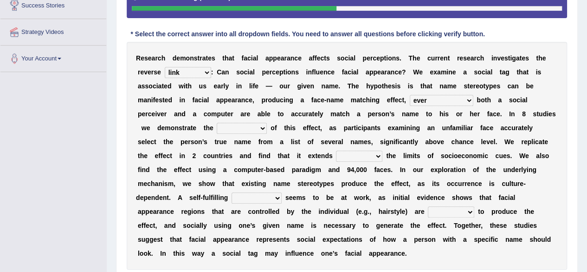
click at [410, 95] on select "notwithstanding ever whereby despite" at bounding box center [442, 100] width 64 height 11
click at [251, 129] on select "indolence evanescene existence transact" at bounding box center [242, 128] width 50 height 11
select select "existence"
click at [217, 123] on select "indolence evanescene existence transact" at bounding box center [242, 128] width 50 height 11
click at [350, 156] on select "within into beyond by" at bounding box center [359, 155] width 46 height 11
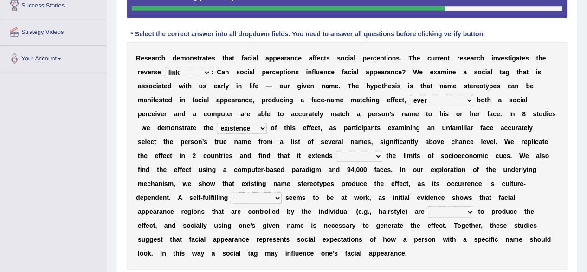
select select "into"
click at [336, 150] on select "within into beyond by" at bounding box center [359, 155] width 46 height 11
click at [271, 201] on select "prophecy observation preference stipulation" at bounding box center [257, 197] width 50 height 11
select select "observation"
click at [232, 192] on select "prophecy observation preference stipulation" at bounding box center [257, 197] width 50 height 11
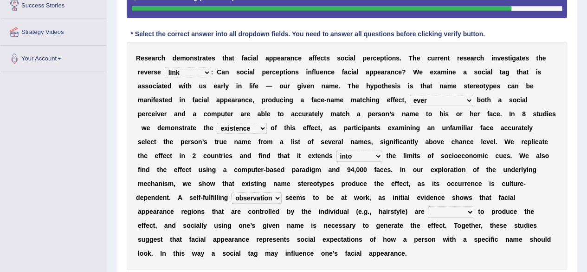
click at [428, 210] on select "sufficient proficient scant efficient" at bounding box center [451, 211] width 46 height 11
select select "proficient"
click at [428, 206] on select "sufficient proficient scant efficient" at bounding box center [451, 211] width 46 height 11
click at [428, 213] on select "sufficient proficient scant efficient" at bounding box center [451, 211] width 46 height 11
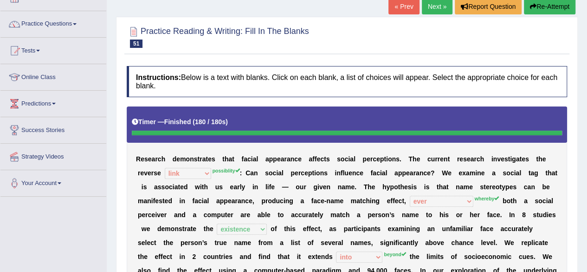
scroll to position [43, 0]
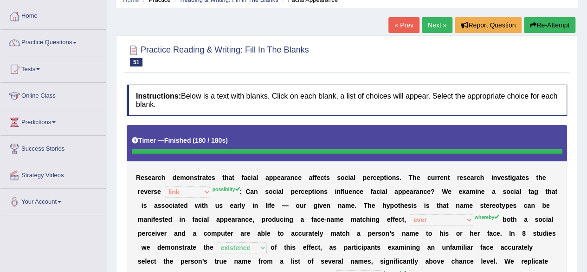
click at [435, 24] on link "Next »" at bounding box center [437, 25] width 31 height 16
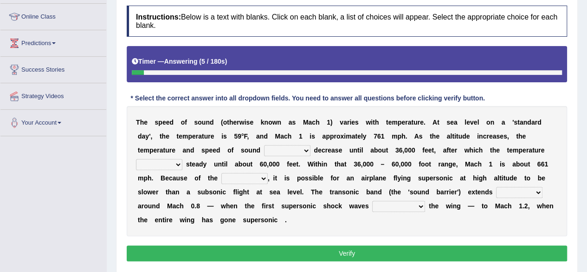
scroll to position [130, 0]
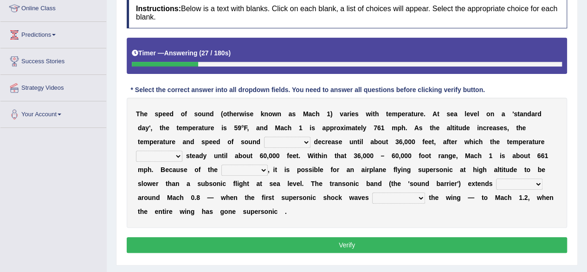
click at [301, 139] on select "not yet none both" at bounding box center [287, 141] width 46 height 11
select select "not"
click at [264, 136] on select "not yet none both" at bounding box center [287, 141] width 46 height 11
click at [175, 154] on select "opposes remains plots mutates" at bounding box center [159, 155] width 46 height 11
click at [136, 150] on select "opposes remains plots mutates" at bounding box center [159, 155] width 46 height 11
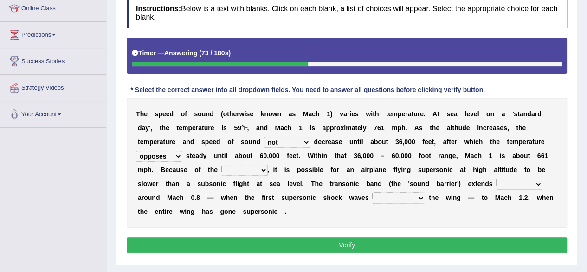
click at [167, 155] on select "opposes remains plots mutates" at bounding box center [159, 155] width 46 height 11
select select "remains"
click at [136, 150] on select "opposes remains plots mutates" at bounding box center [159, 155] width 46 height 11
click at [253, 172] on select "veriety variation ventilation similarity" at bounding box center [244, 169] width 46 height 11
select select "ventilation"
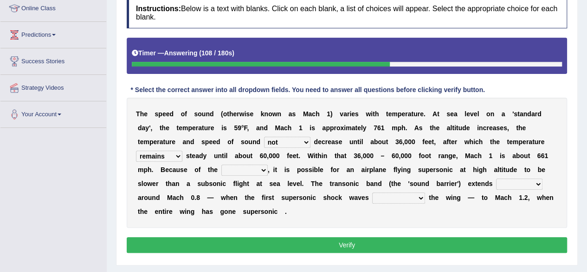
click at [221, 164] on select "veriety variation ventilation similarity" at bounding box center [244, 169] width 46 height 11
click at [509, 181] on select "near from with in" at bounding box center [519, 183] width 46 height 11
select select "with"
click at [496, 178] on select "near from with in" at bounding box center [519, 183] width 46 height 11
click at [518, 225] on div "T h e s p e e d o f s o u n d ( o t h e r w i s e k n o w n a s M a c h 1 ) v a…" at bounding box center [347, 162] width 440 height 130
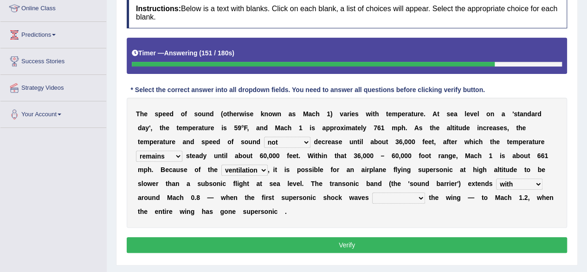
click at [409, 198] on select "diverge from form on add to prevent from" at bounding box center [398, 197] width 53 height 11
select select "diverge from"
click at [372, 192] on select "diverge from form on add to prevent from" at bounding box center [398, 197] width 53 height 11
click at [409, 241] on button "Verify" at bounding box center [347, 245] width 440 height 16
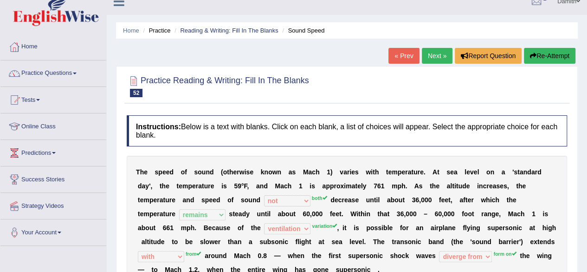
scroll to position [0, 0]
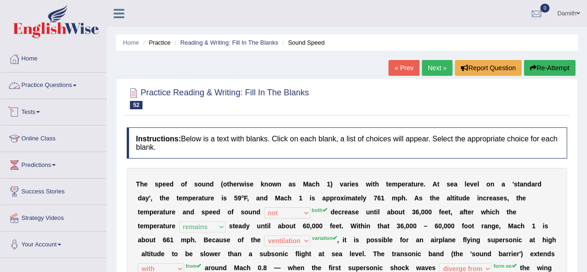
click at [77, 84] on span at bounding box center [75, 85] width 4 height 2
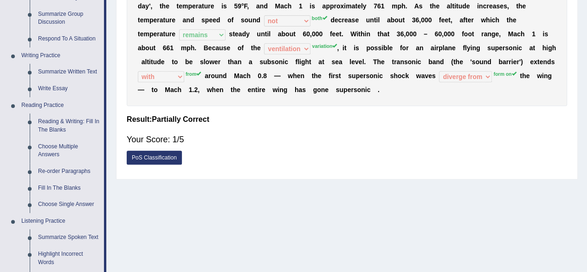
scroll to position [235, 0]
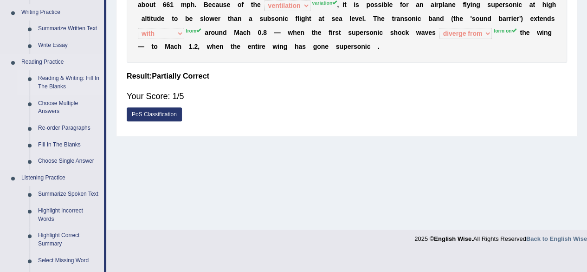
click at [73, 81] on link "Reading & Writing: Fill In The Blanks" at bounding box center [69, 82] width 70 height 25
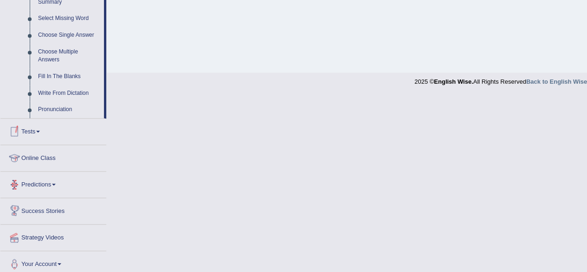
scroll to position [412, 0]
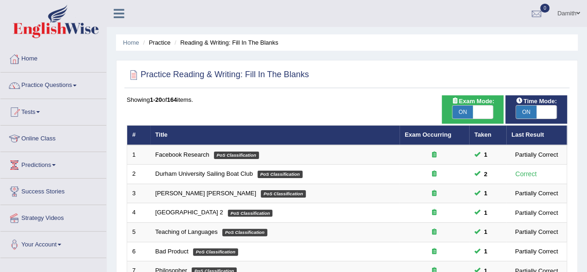
click at [479, 112] on span at bounding box center [483, 111] width 20 height 13
checkbox input "false"
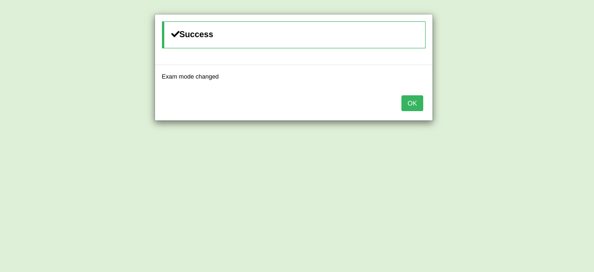
click at [417, 104] on button "OK" at bounding box center [411, 103] width 21 height 16
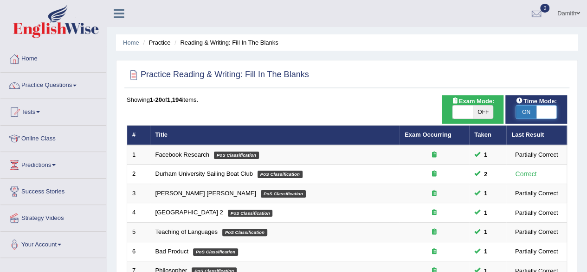
click at [543, 111] on span at bounding box center [547, 111] width 20 height 13
checkbox input "false"
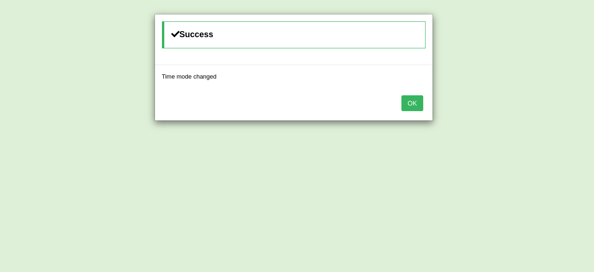
click at [411, 101] on button "OK" at bounding box center [411, 103] width 21 height 16
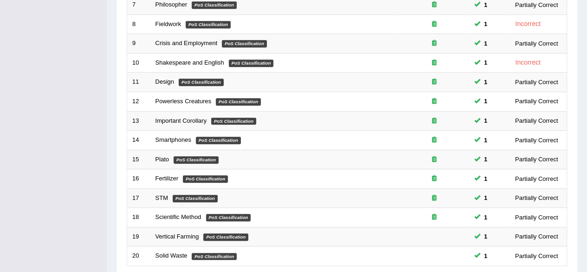
scroll to position [338, 0]
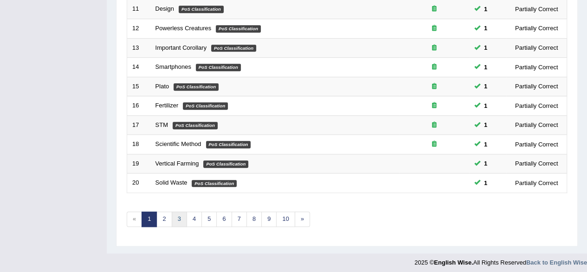
click at [178, 211] on link "3" at bounding box center [179, 218] width 15 height 15
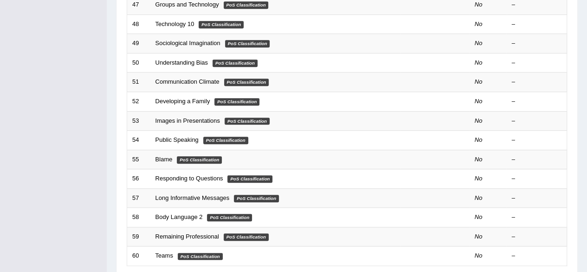
scroll to position [338, 0]
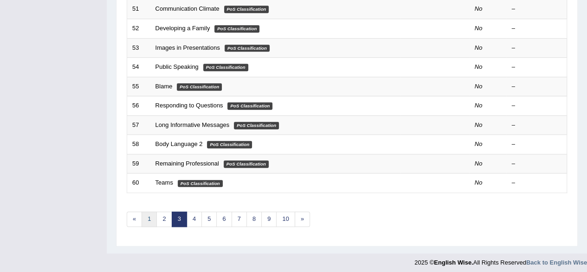
click at [150, 212] on link "1" at bounding box center [149, 218] width 15 height 15
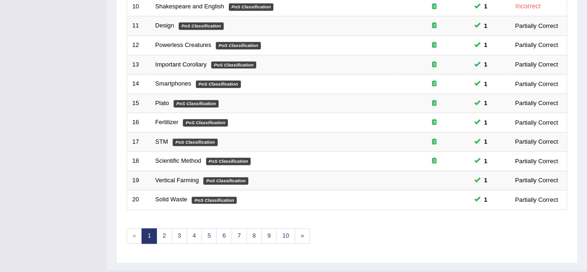
scroll to position [338, 0]
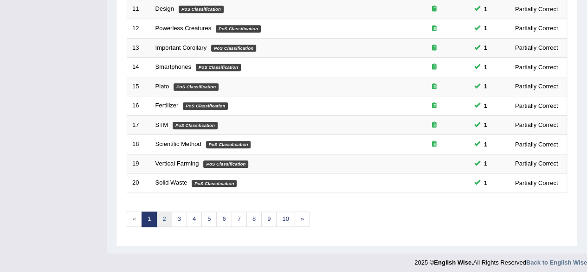
click at [165, 211] on link "2" at bounding box center [163, 218] width 15 height 15
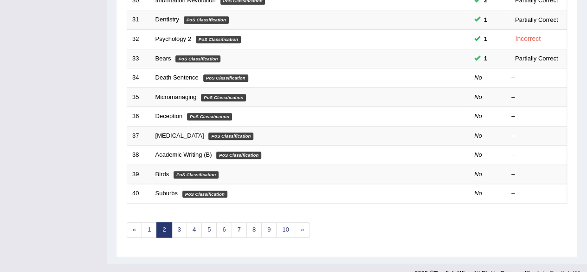
scroll to position [338, 0]
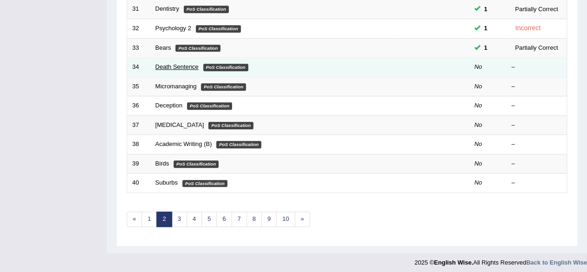
click at [182, 64] on link "Death Sentence" at bounding box center [176, 66] width 43 height 7
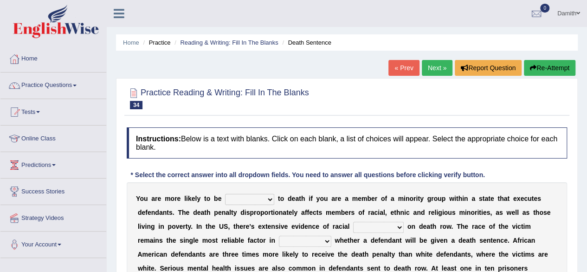
click at [259, 198] on select "penalized blamed complained sentenced" at bounding box center [249, 199] width 49 height 11
click at [258, 200] on select "penalized blamed complained sentenced" at bounding box center [249, 199] width 49 height 11
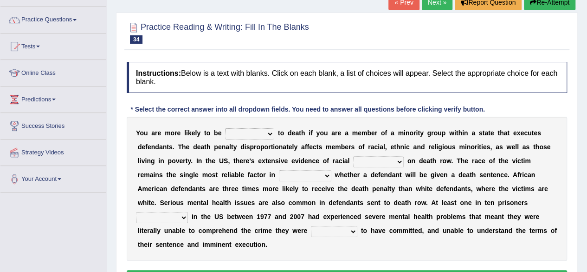
scroll to position [74, 0]
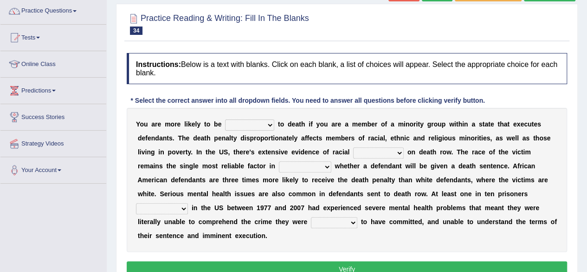
click at [391, 151] on select "bias equality appearance background" at bounding box center [378, 152] width 51 height 11
select select "background"
click at [353, 147] on select "bias equality appearance background" at bounding box center [378, 152] width 51 height 11
click at [324, 163] on select "determining adjoining undermining examining" at bounding box center [305, 166] width 52 height 11
select select "adjoining"
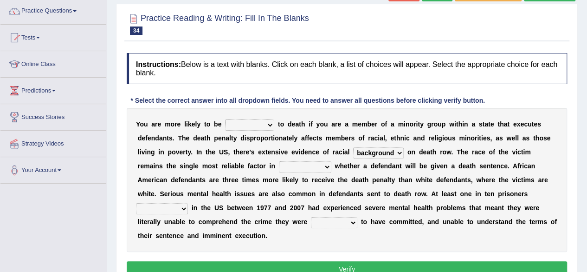
click at [279, 161] on select "determining adjoining undermining examining" at bounding box center [305, 166] width 52 height 11
click at [177, 206] on select "electrocuted persecuted executed captured" at bounding box center [162, 208] width 52 height 11
select select "persecuted"
click at [136, 203] on select "electrocuted persecuted executed captured" at bounding box center [162, 208] width 52 height 11
click at [344, 223] on select "alleged acclaimed persuaded claimed" at bounding box center [334, 222] width 46 height 11
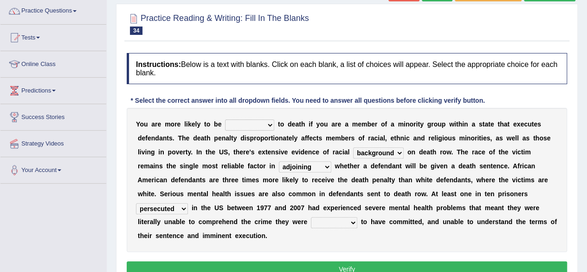
click at [344, 223] on select "alleged acclaimed persuaded claimed" at bounding box center [334, 222] width 46 height 11
select select "alleged"
click at [311, 217] on select "alleged acclaimed persuaded claimed" at bounding box center [334, 222] width 46 height 11
click at [401, 265] on button "Verify" at bounding box center [347, 269] width 440 height 16
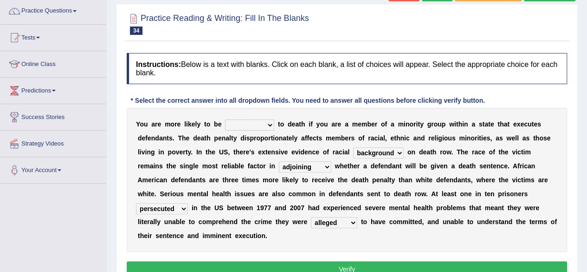
click at [401, 263] on button "Verify" at bounding box center [347, 269] width 440 height 16
click at [265, 125] on select "penalized blamed complained sentenced" at bounding box center [249, 124] width 49 height 11
select select "penalized"
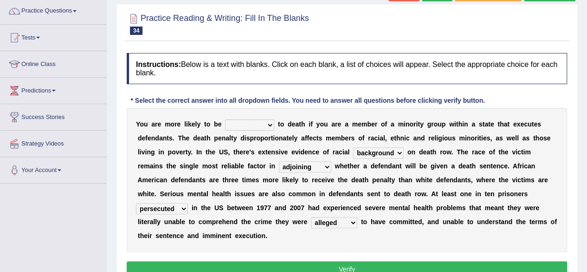
click at [225, 119] on select "penalized blamed complained sentenced" at bounding box center [249, 124] width 49 height 11
click at [403, 263] on button "Verify" at bounding box center [347, 269] width 440 height 16
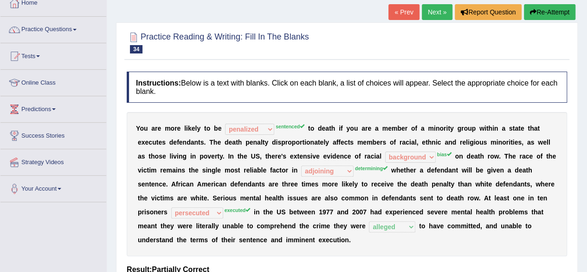
scroll to position [0, 0]
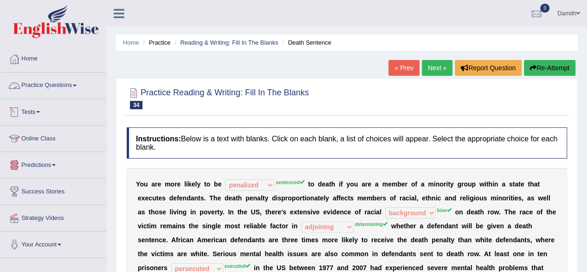
click at [65, 84] on link "Practice Questions" at bounding box center [53, 83] width 106 height 23
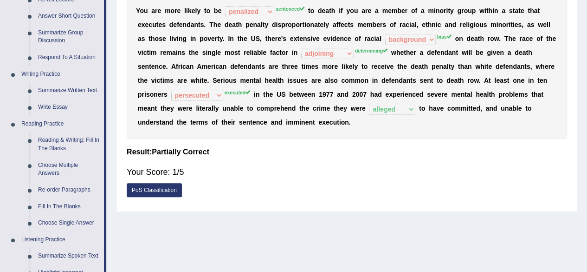
scroll to position [198, 0]
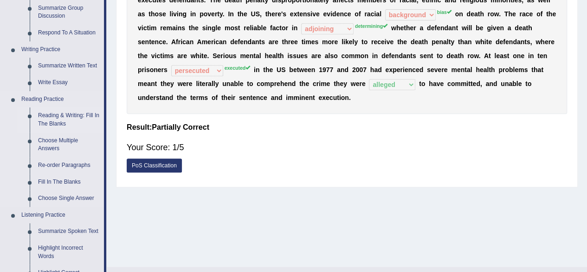
click at [61, 114] on link "Reading & Writing: Fill In The Blanks" at bounding box center [69, 119] width 70 height 25
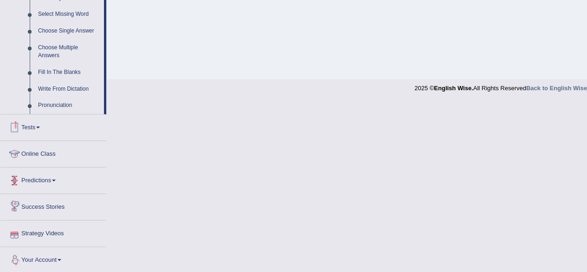
scroll to position [385, 0]
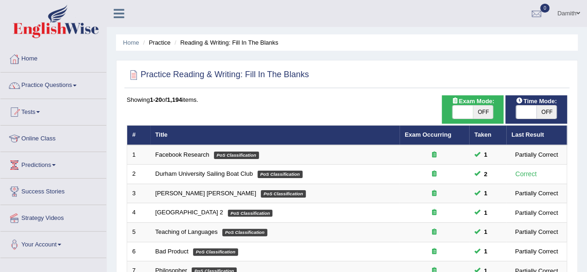
click at [474, 105] on span "OFF" at bounding box center [483, 111] width 20 height 13
checkbox input "true"
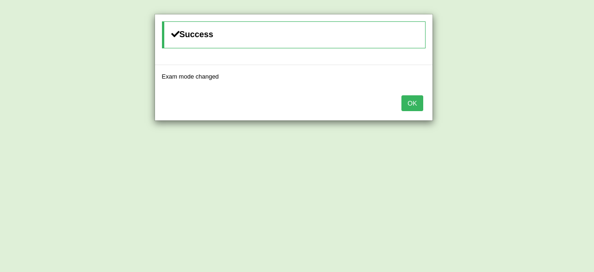
click at [418, 104] on button "OK" at bounding box center [411, 103] width 21 height 16
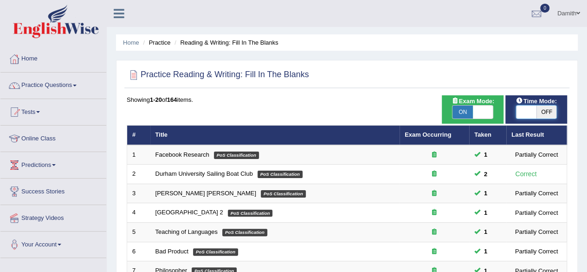
click at [534, 108] on span at bounding box center [526, 111] width 20 height 13
checkbox input "true"
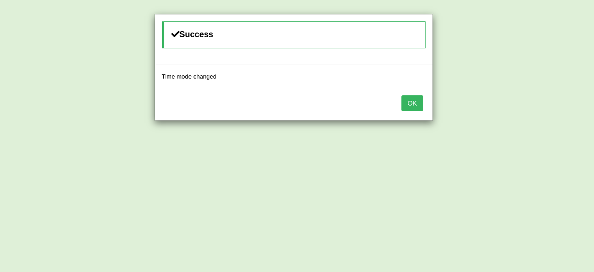
click at [416, 99] on button "OK" at bounding box center [411, 103] width 21 height 16
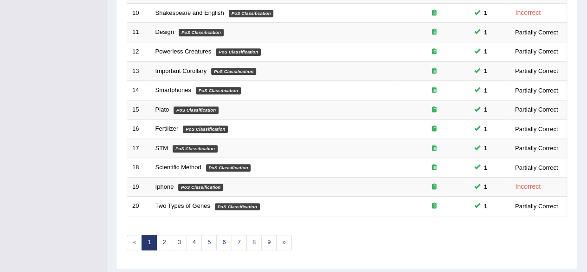
scroll to position [338, 0]
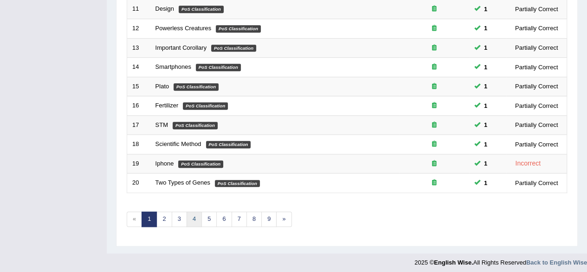
click at [195, 212] on link "4" at bounding box center [194, 218] width 15 height 15
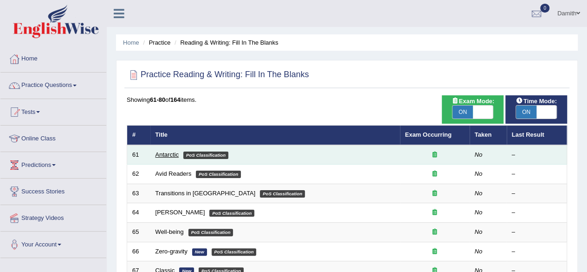
click at [168, 151] on link "Antarctic" at bounding box center [167, 154] width 24 height 7
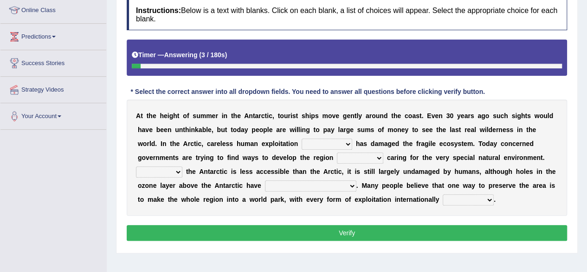
scroll to position [136, 0]
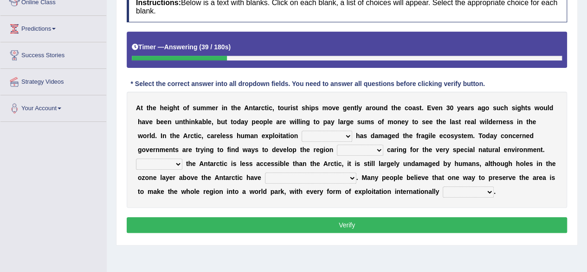
click at [343, 134] on select "in the future ever before on one side in the past" at bounding box center [327, 135] width 51 height 11
select select "on one side"
click at [302, 130] on select "in the future ever before on one side in the past" at bounding box center [327, 135] width 51 height 11
click at [371, 148] on select "while whereas even though" at bounding box center [360, 149] width 46 height 11
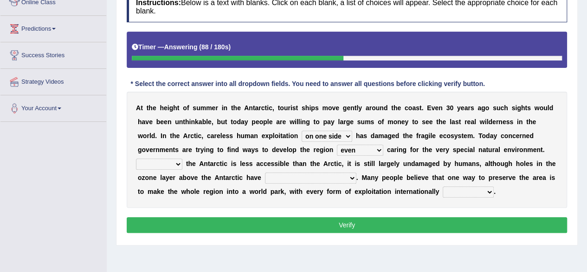
click at [337, 144] on select "while whereas even though" at bounding box center [360, 149] width 46 height 11
click at [359, 148] on select "while whereas even though" at bounding box center [360, 149] width 46 height 11
select select "though"
click at [337, 144] on select "while whereas even though" at bounding box center [360, 149] width 46 height 11
click at [177, 163] on select "Because Whether Unless Besides" at bounding box center [159, 163] width 46 height 11
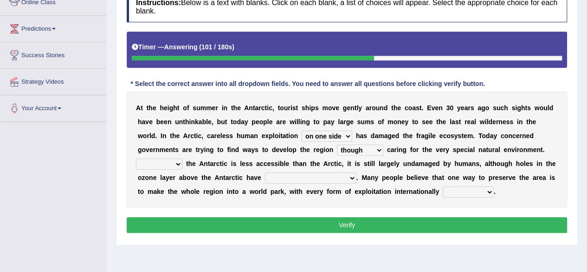
select select "Because"
click at [136, 158] on select "Because Whether Unless Besides" at bounding box center [159, 163] width 46 height 11
click at [337, 175] on select "yet discovered ever discovered already been discovered already been discovering" at bounding box center [310, 177] width 91 height 11
select select "already been discovered"
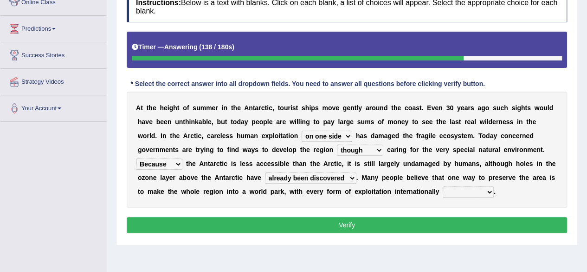
click at [265, 172] on select "yet discovered ever discovered already been discovered already been discovering" at bounding box center [310, 177] width 91 height 11
click at [469, 191] on select "expanded spanned banned transformed" at bounding box center [468, 191] width 51 height 11
select select "banned"
click at [443, 186] on select "expanded spanned banned transformed" at bounding box center [468, 191] width 51 height 11
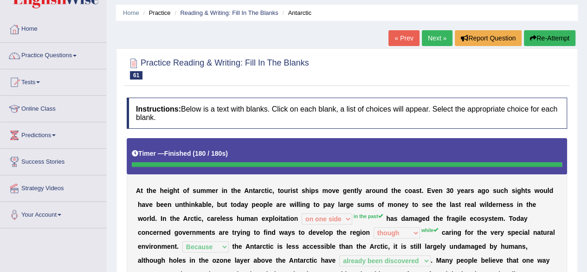
scroll to position [25, 0]
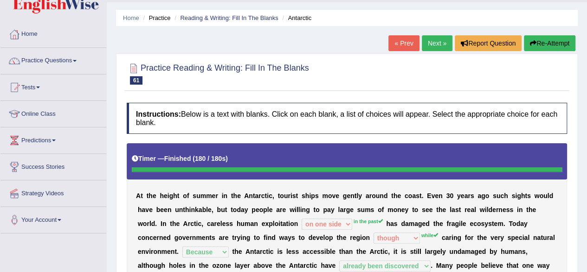
click at [439, 47] on link "Next »" at bounding box center [437, 43] width 31 height 16
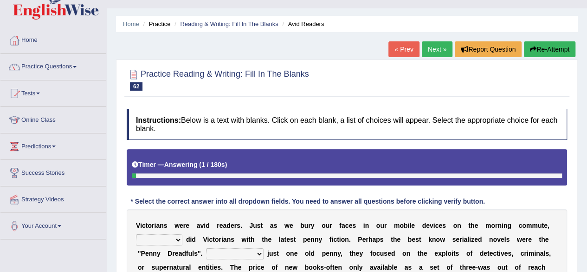
scroll to position [105, 0]
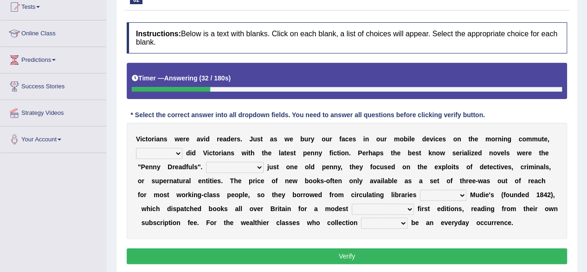
click at [175, 154] on select "either so too neither whether" at bounding box center [159, 153] width 46 height 11
select select "either"
click at [136, 148] on select "either so too neither whether" at bounding box center [159, 153] width 46 height 11
click at [253, 167] on select "Costed Having costed Costing Cost" at bounding box center [235, 167] width 58 height 11
select select "Costing"
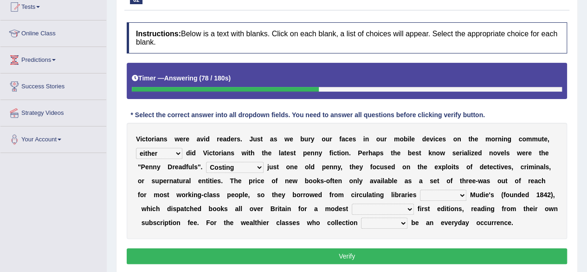
click at [206, 162] on select "Costed Having costed Costing Cost" at bounding box center [235, 167] width 58 height 11
click at [456, 194] on select "such as other than that is as to" at bounding box center [443, 194] width 46 height 11
click at [420, 189] on select "such as other than that is as to" at bounding box center [443, 194] width 46 height 11
click at [443, 192] on select "such as other than that is as to" at bounding box center [443, 194] width 46 height 11
select select "such as"
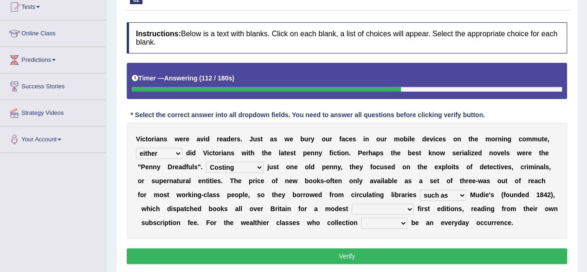
click at [420, 189] on select "such as other than that is as to" at bounding box center [443, 194] width 46 height 11
click at [392, 207] on select "could afford afford having afforded affording" at bounding box center [383, 208] width 62 height 11
select select "affording"
click at [352, 203] on select "could afford afford having afforded affording" at bounding box center [383, 208] width 62 height 11
click at [379, 223] on select "would could should did" at bounding box center [384, 222] width 46 height 11
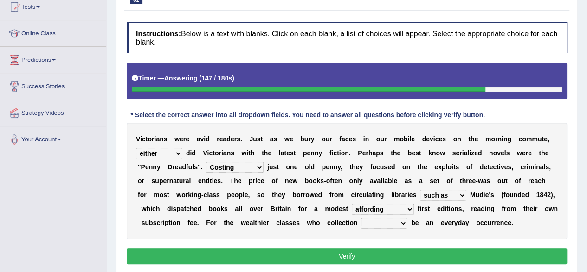
select select "should"
click at [361, 217] on select "would could should did" at bounding box center [384, 222] width 46 height 11
click at [174, 150] on select "either so too neither whether" at bounding box center [159, 153] width 46 height 11
click at [236, 164] on select "Costed Having costed Costing Cost" at bounding box center [235, 167] width 58 height 11
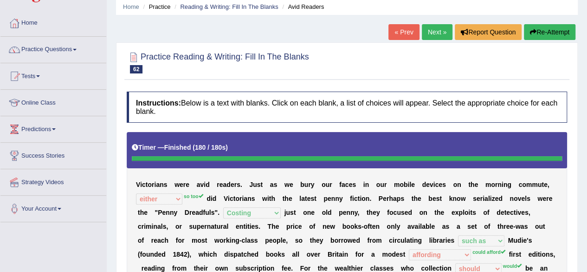
scroll to position [31, 0]
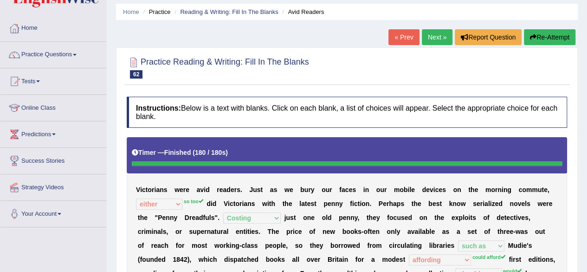
click at [434, 34] on link "Next »" at bounding box center [437, 37] width 31 height 16
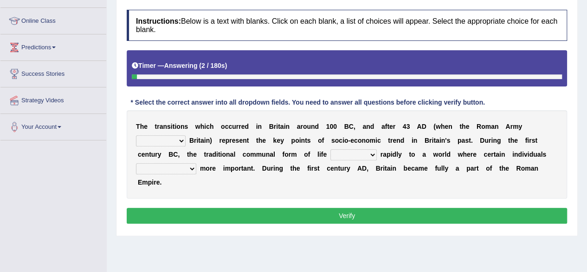
scroll to position [123, 0]
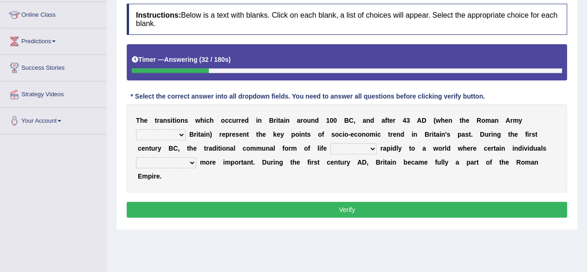
click at [422, 139] on div "T h e t r a n s i t i o n s w h i c h o c c u r r e d i n B r i t a i n a r o u…" at bounding box center [347, 148] width 440 height 88
click at [174, 133] on select "purported pursued enlightened invaded" at bounding box center [161, 134] width 50 height 11
select select "invaded"
click at [136, 129] on select "purported pursued enlightened invaded" at bounding box center [161, 134] width 50 height 11
click at [366, 148] on select "withdrew shaped awarded shifted" at bounding box center [353, 148] width 46 height 11
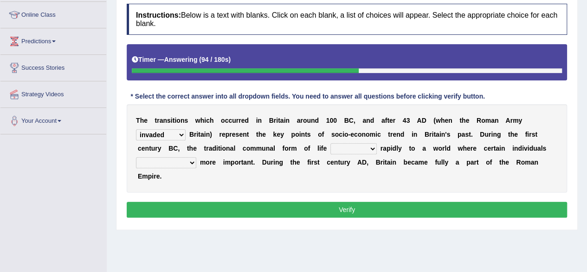
select select "shifted"
click at [330, 143] on select "withdrew shaped awarded shifted" at bounding box center [353, 148] width 46 height 11
click at [186, 162] on select "became become having become becoming" at bounding box center [166, 162] width 60 height 11
select select "becoming"
click at [136, 157] on select "became become having become becoming" at bounding box center [166, 162] width 60 height 11
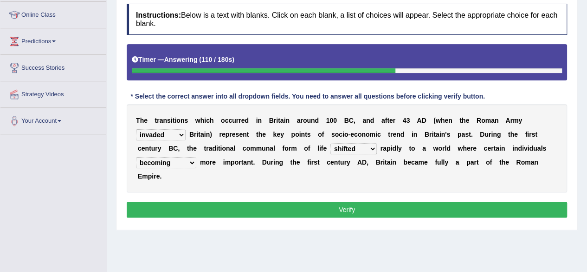
click at [199, 204] on button "Verify" at bounding box center [347, 209] width 440 height 16
